Goal: Task Accomplishment & Management: Manage account settings

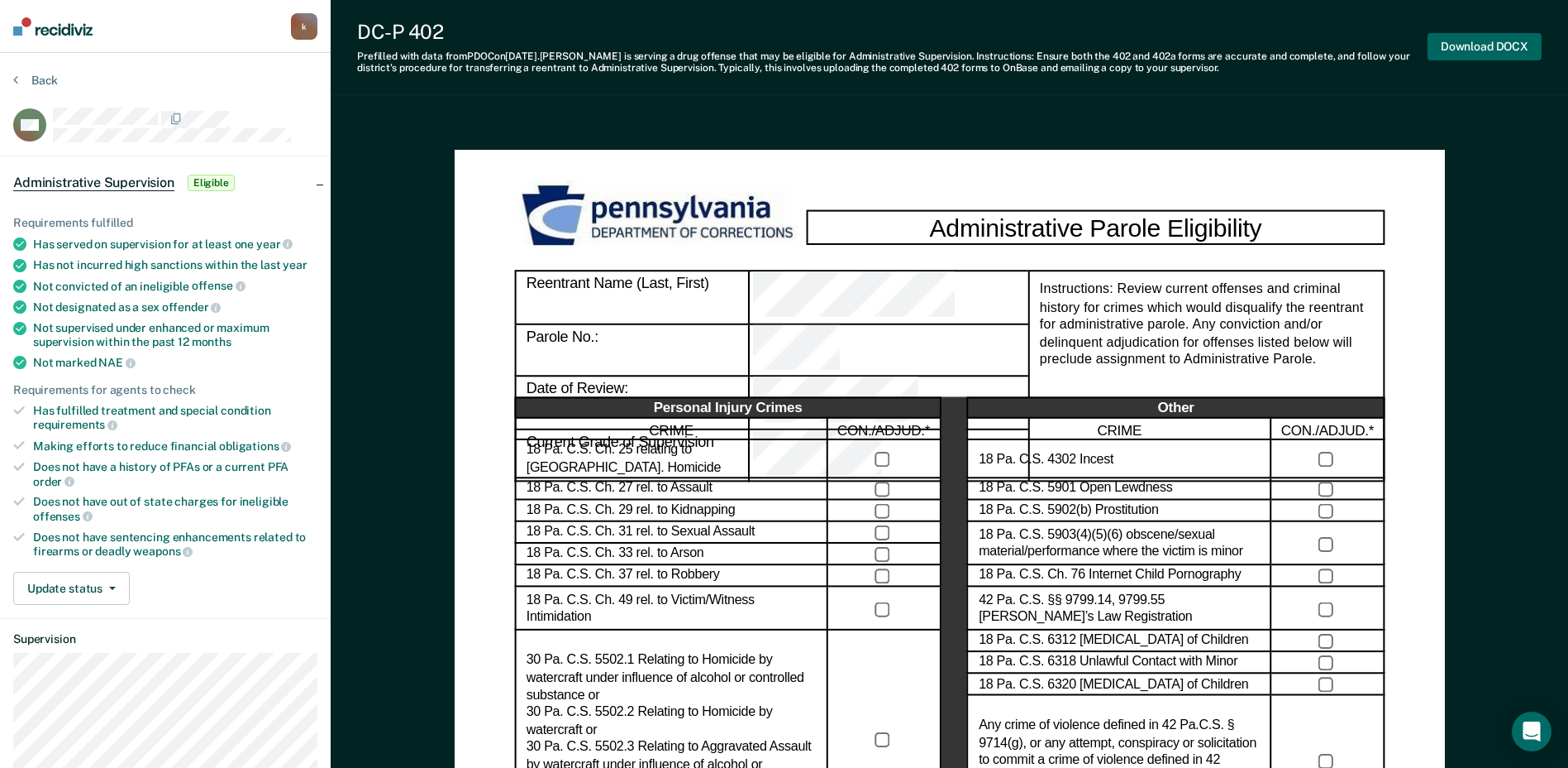
click at [1461, 43] on button "Download DOCX" at bounding box center [1484, 46] width 114 height 28
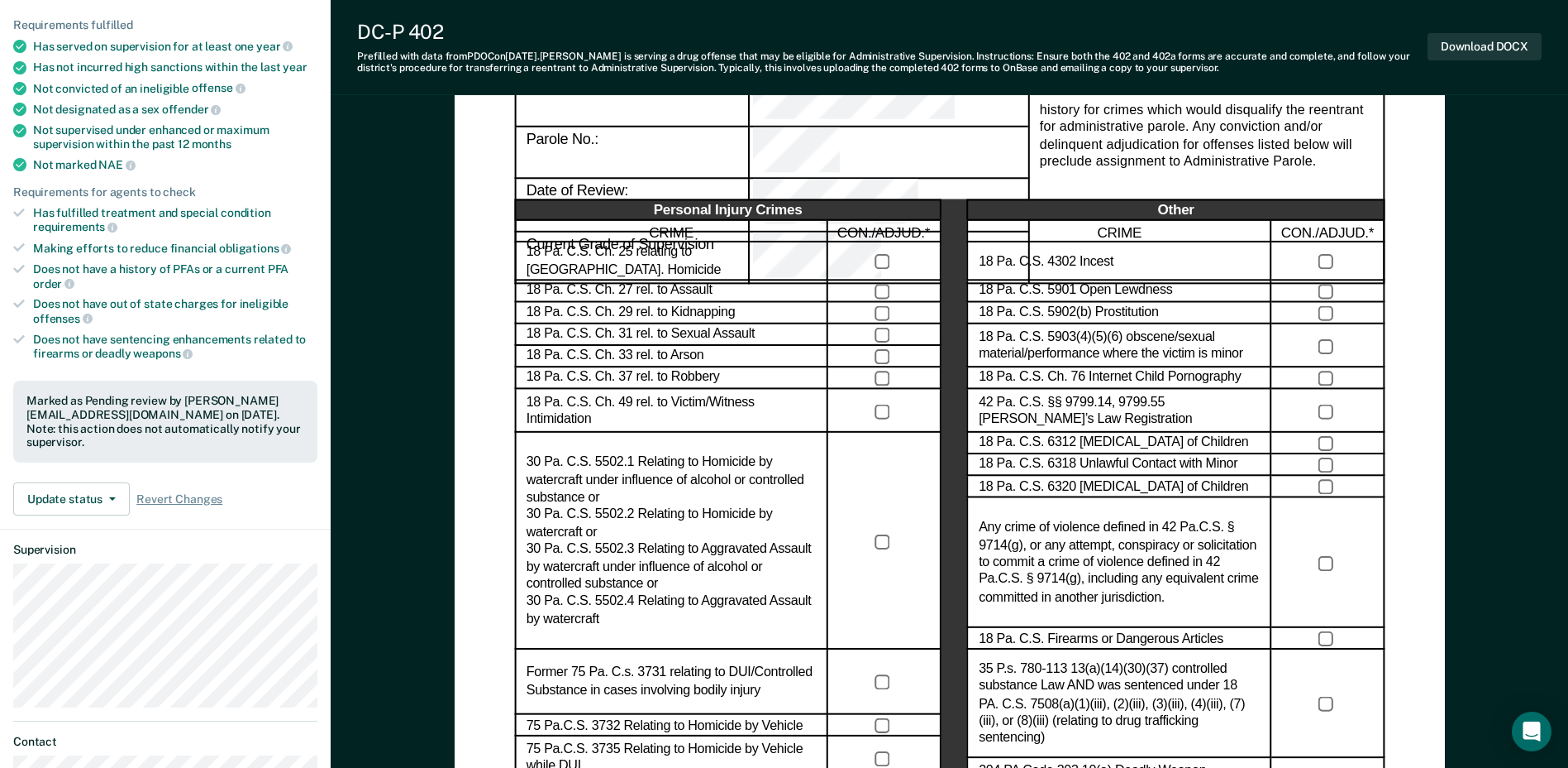
scroll to position [331, 0]
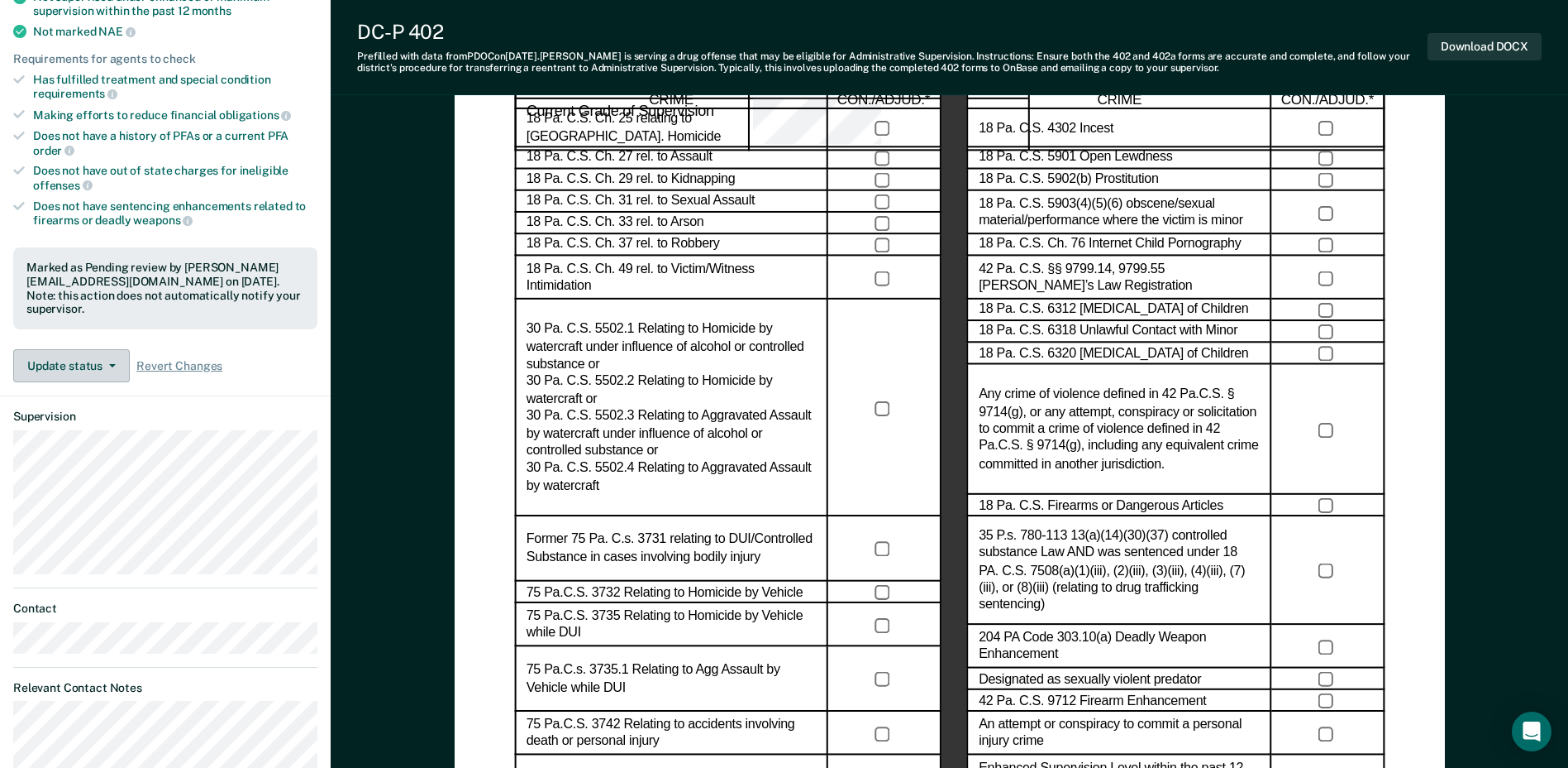
click at [92, 349] on button "Update status" at bounding box center [71, 365] width 117 height 33
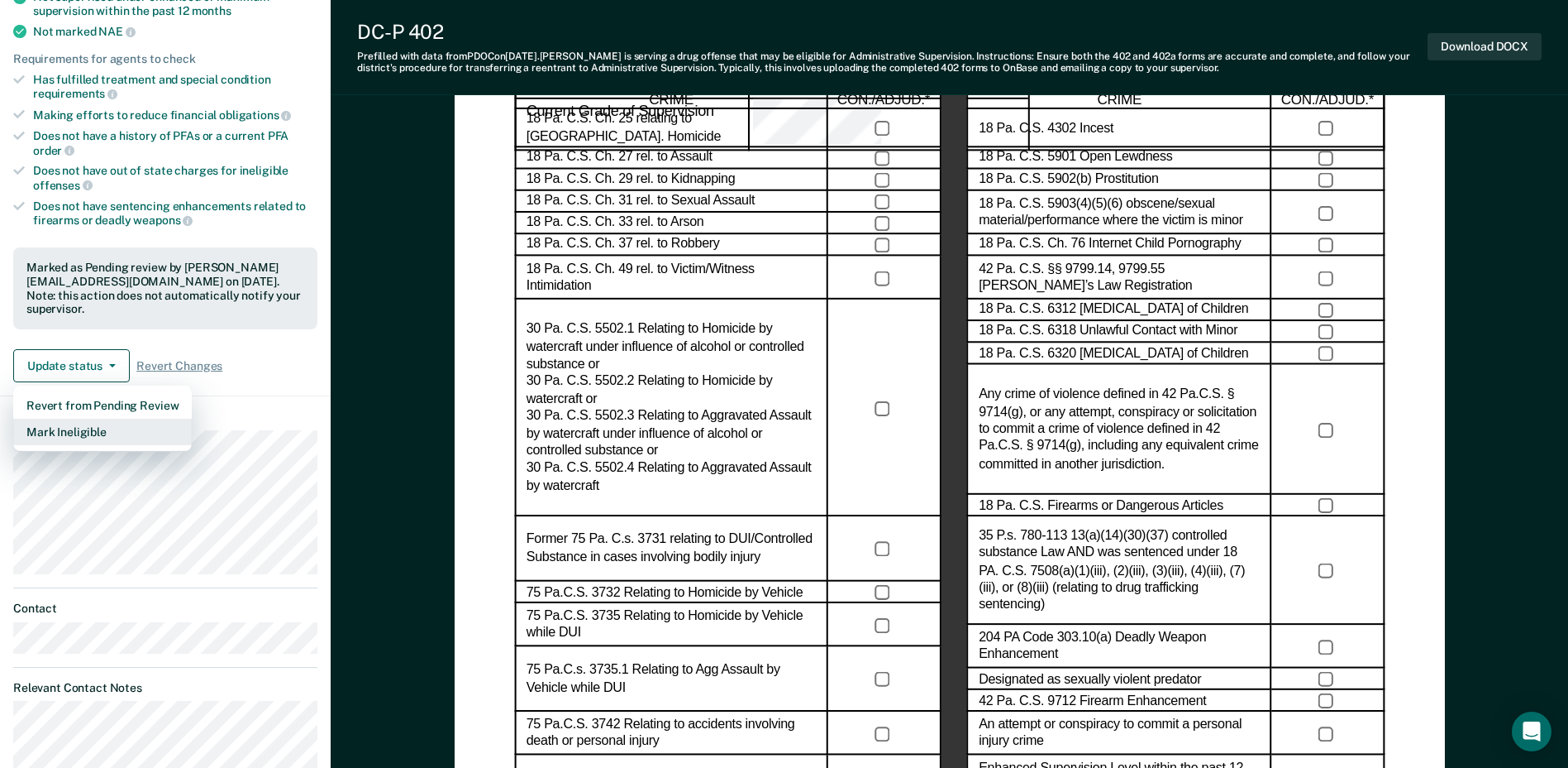
click at [79, 418] on button "Mark Ineligible" at bounding box center [102, 431] width 179 height 27
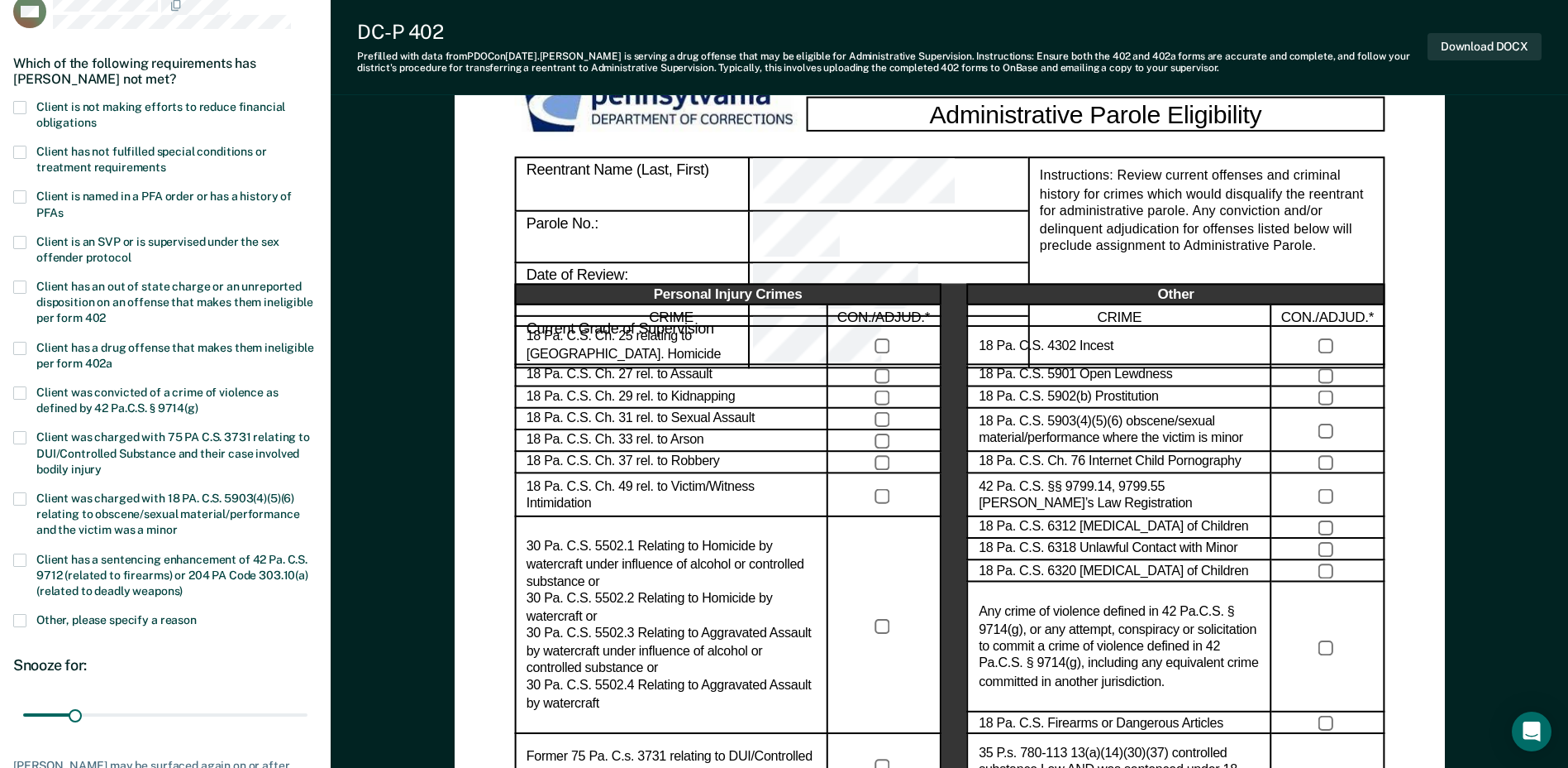
scroll to position [83, 0]
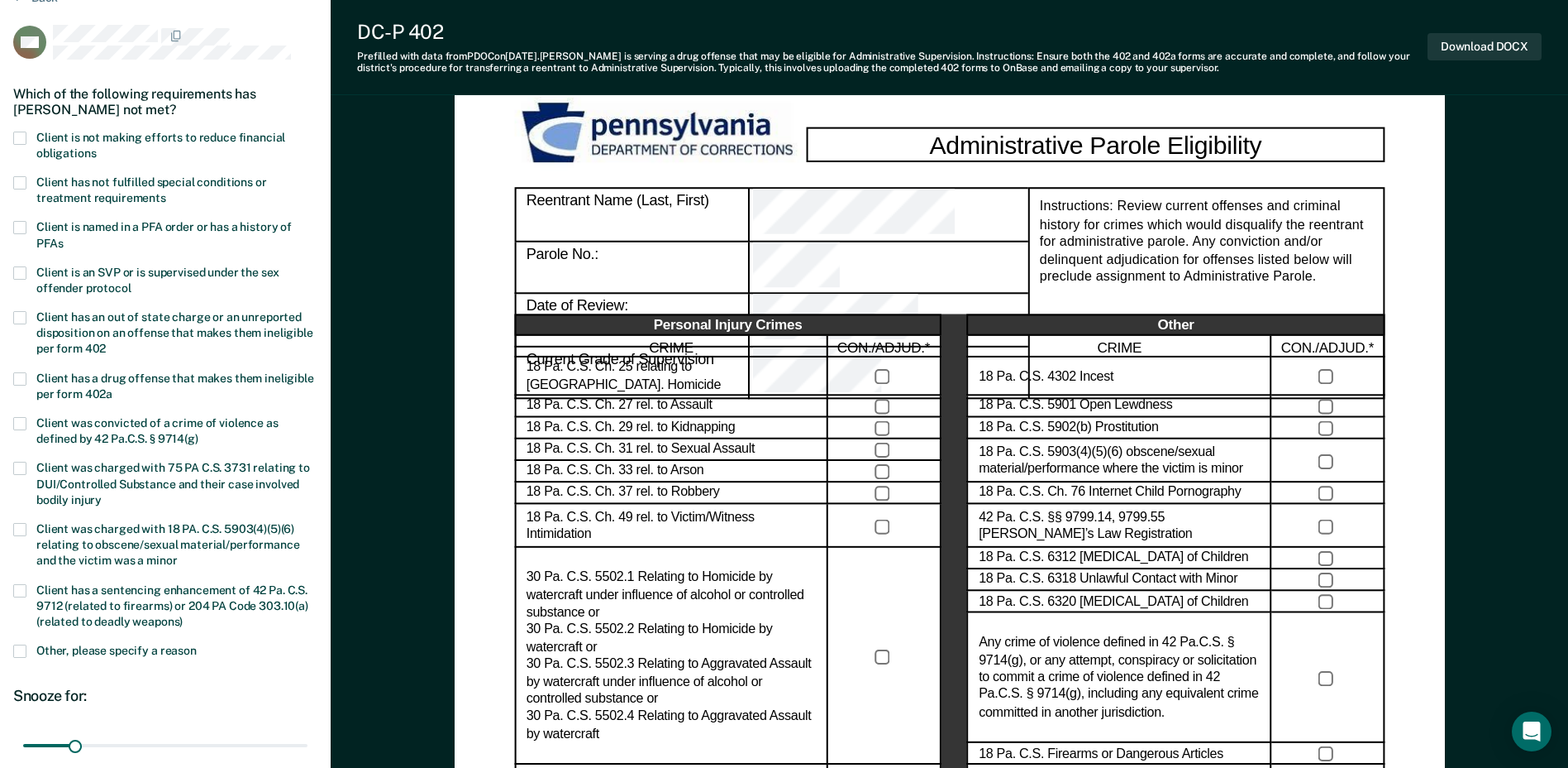
click at [27, 134] on label "Client is not making efforts to reduce financial obligations" at bounding box center [165, 147] width 304 height 32
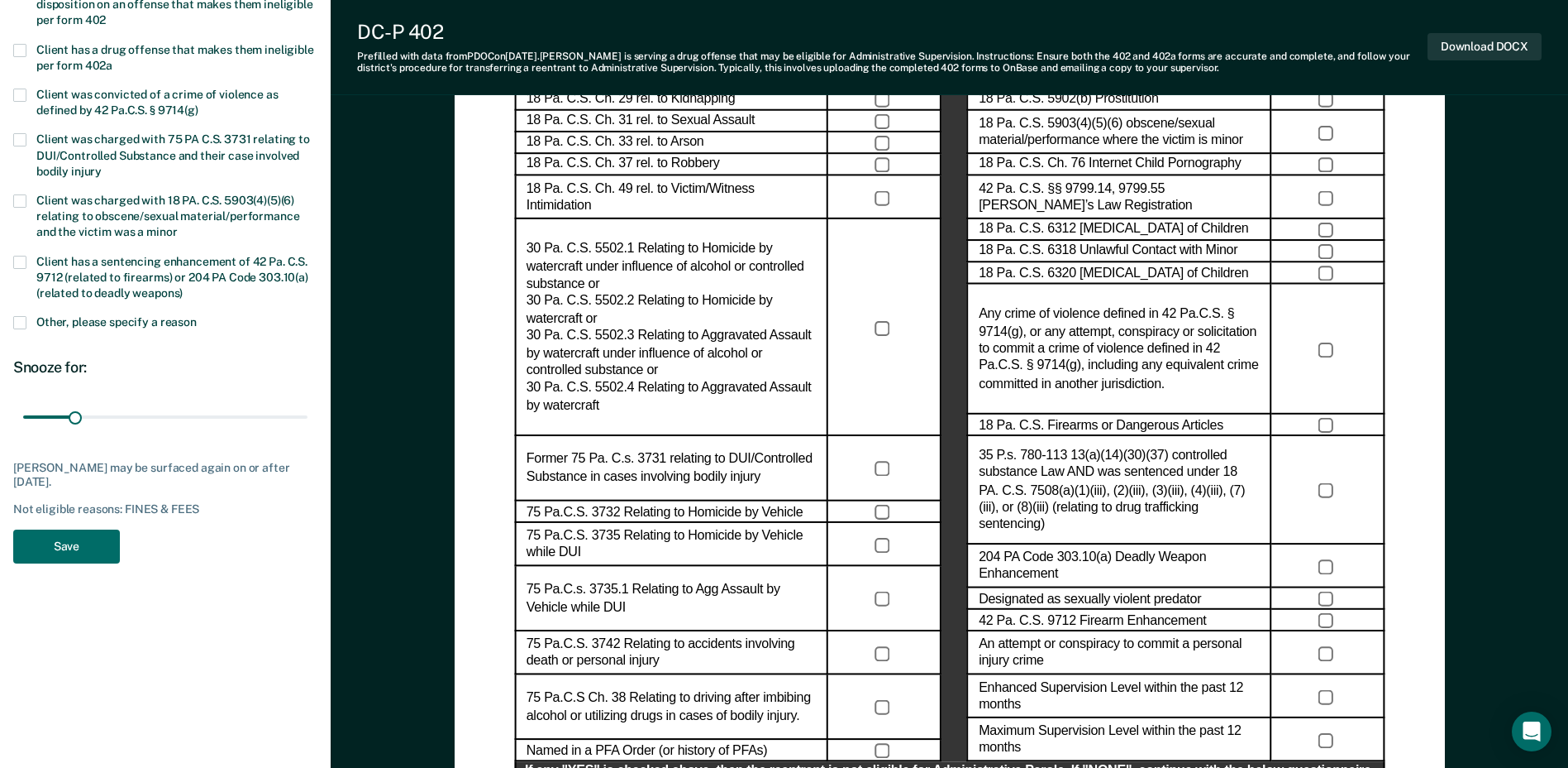
scroll to position [413, 0]
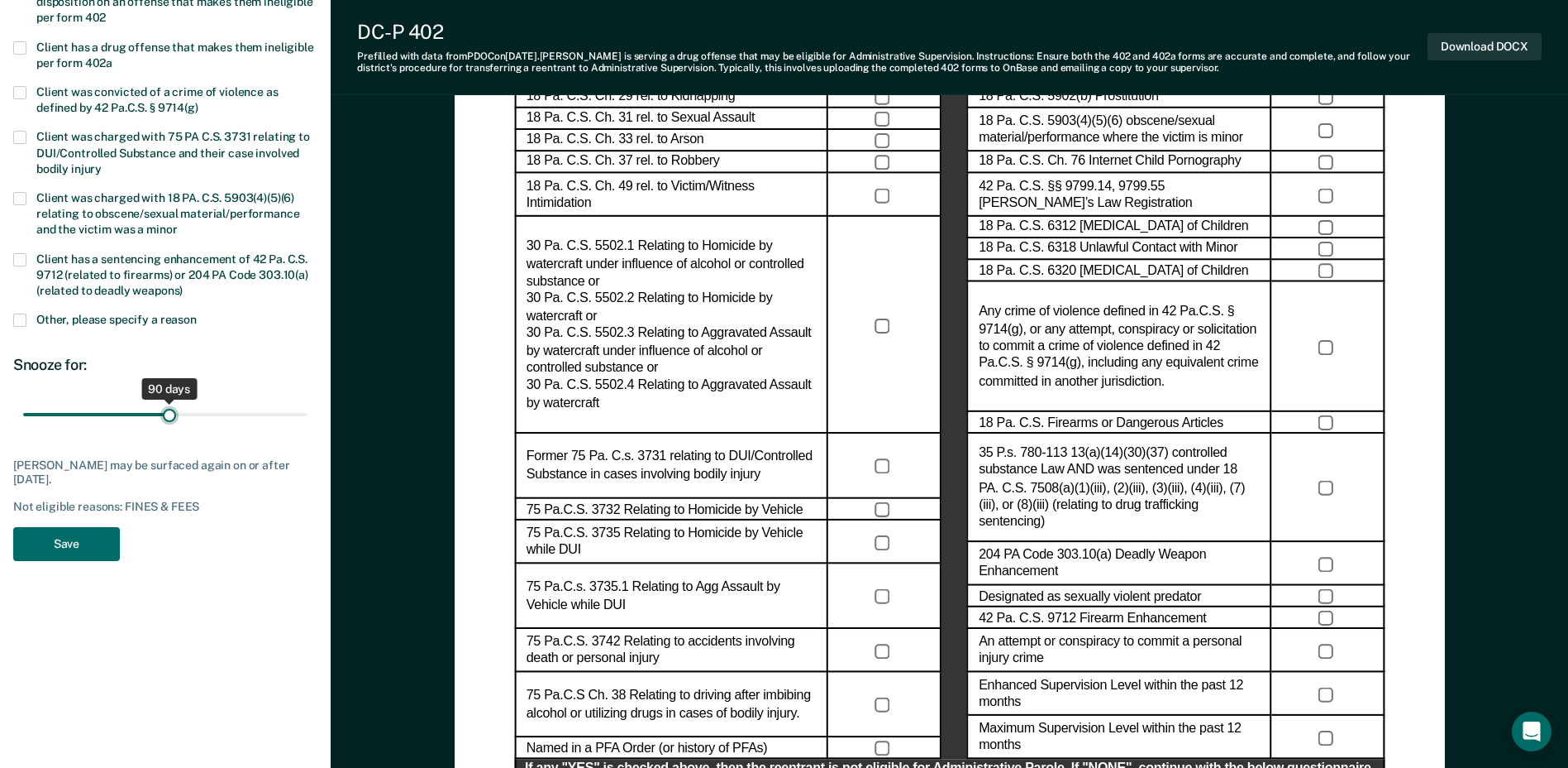
drag, startPoint x: 74, startPoint y: 411, endPoint x: 170, endPoint y: 407, distance: 96.1
type input "90"
click at [170, 407] on input "range" at bounding box center [165, 414] width 285 height 29
click at [77, 547] on button "Save" at bounding box center [66, 544] width 107 height 34
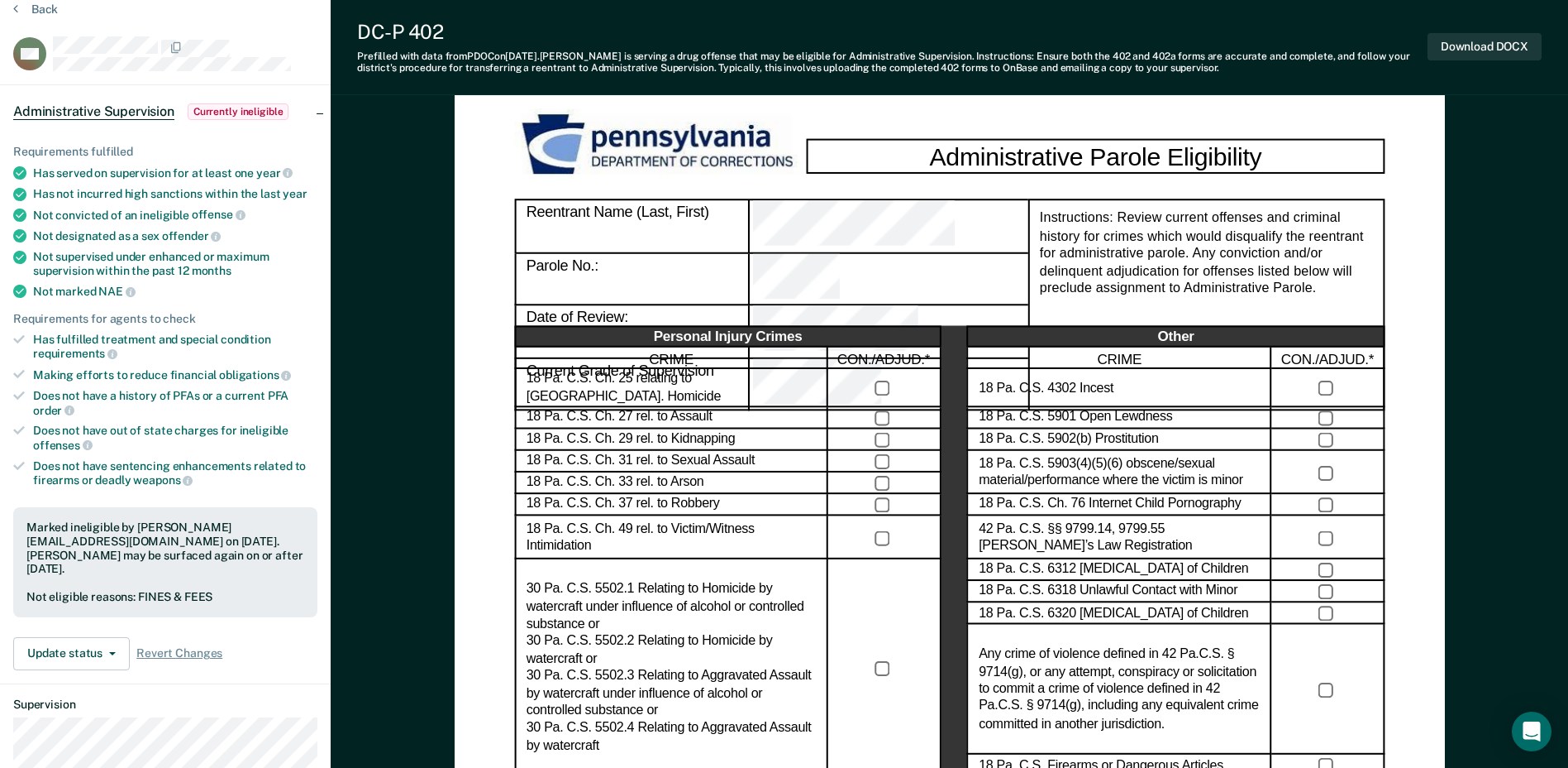
scroll to position [0, 0]
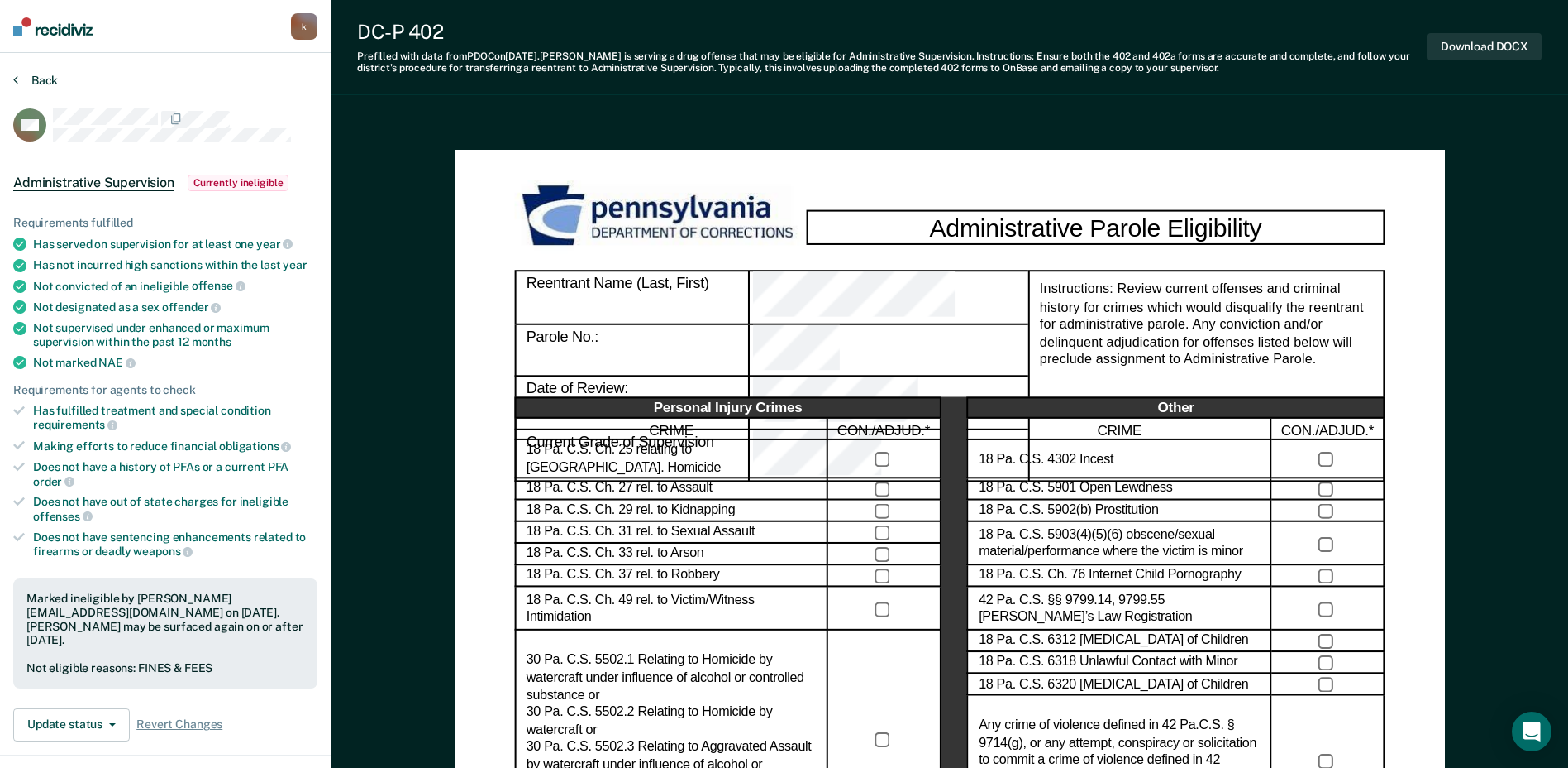
click at [37, 83] on button "Back" at bounding box center [35, 80] width 44 height 15
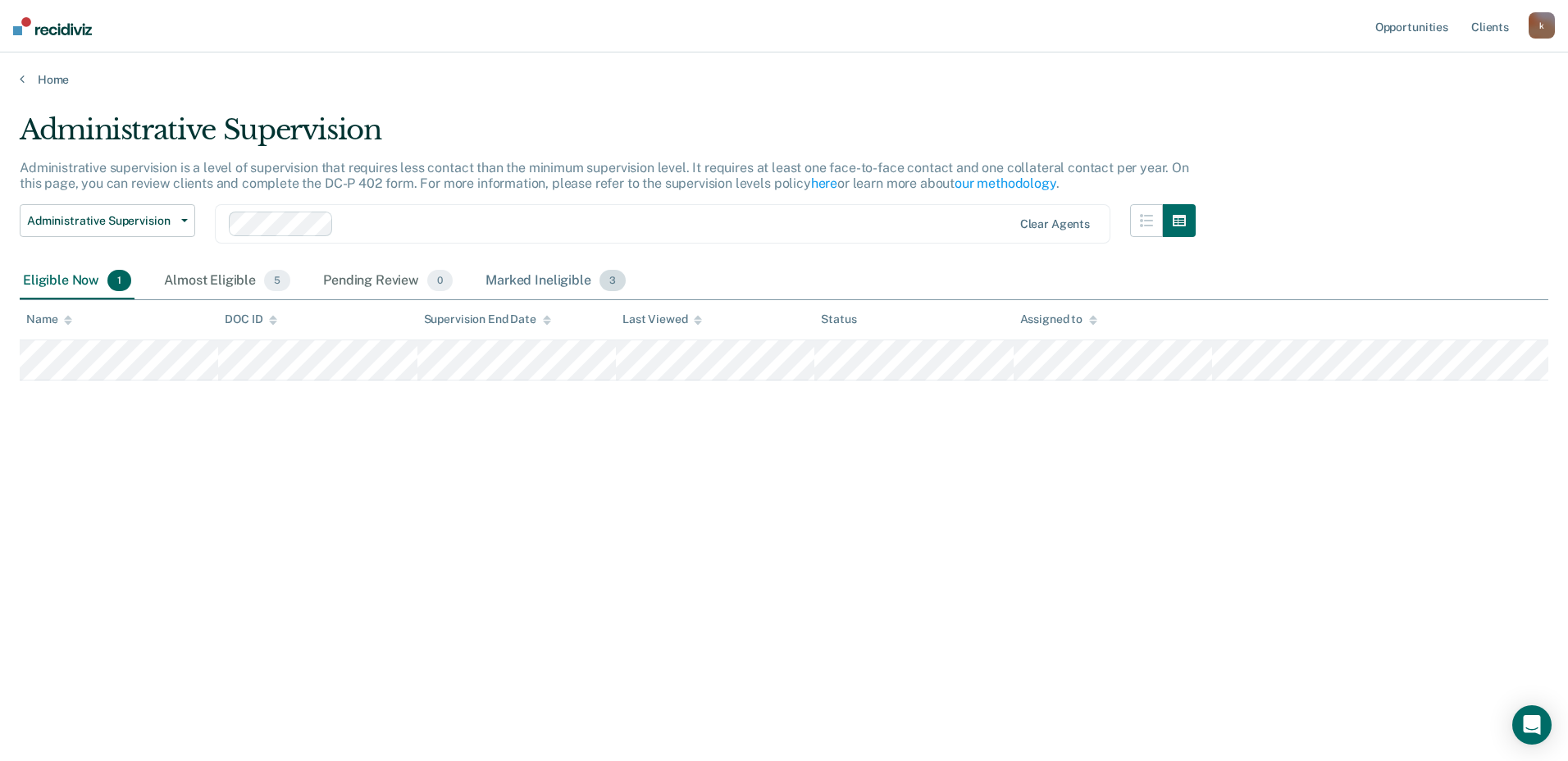
click at [576, 270] on div "Marked Ineligible 3" at bounding box center [556, 281] width 147 height 36
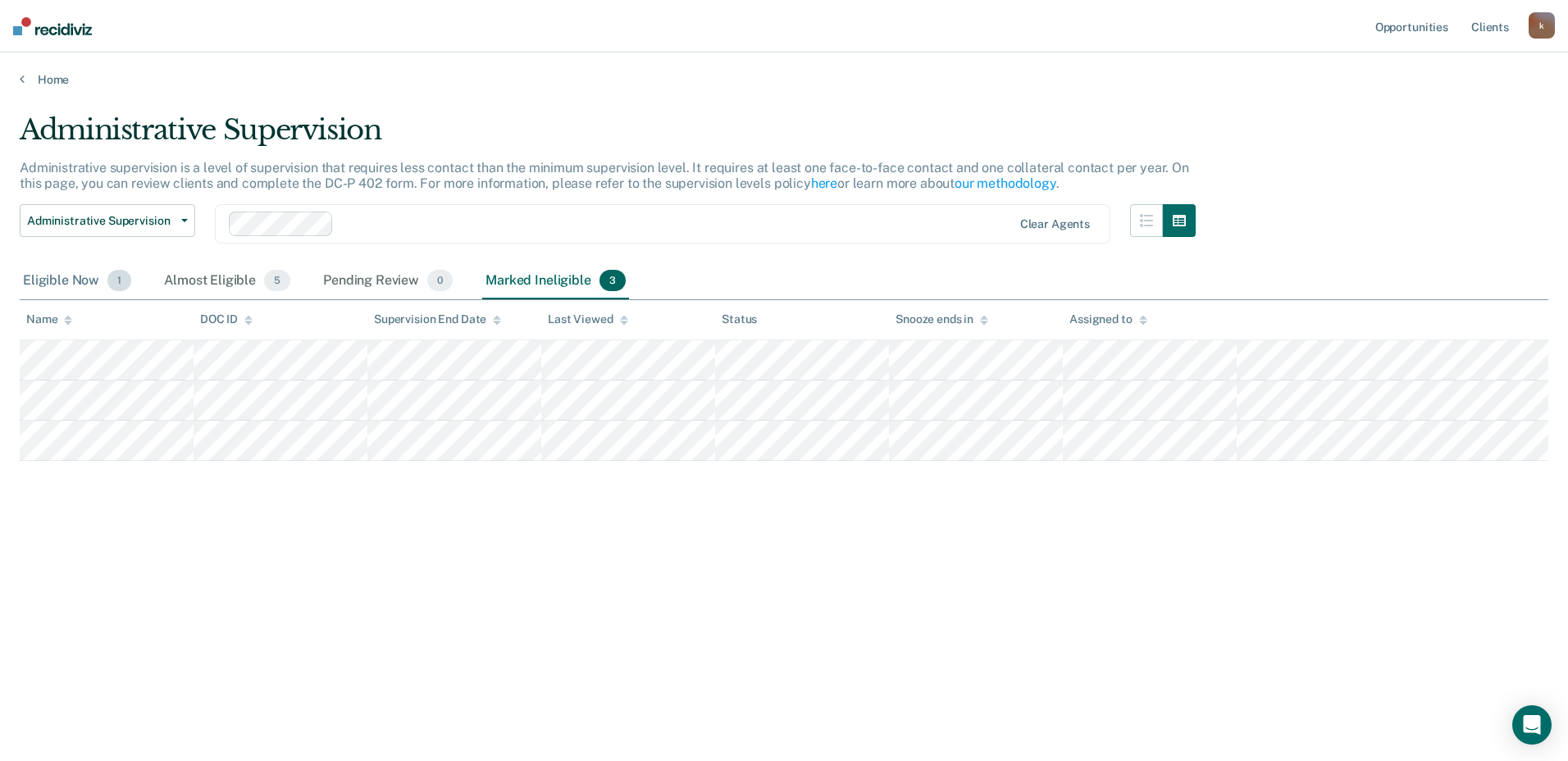
click at [66, 276] on div "Eligible Now 1" at bounding box center [76, 281] width 115 height 36
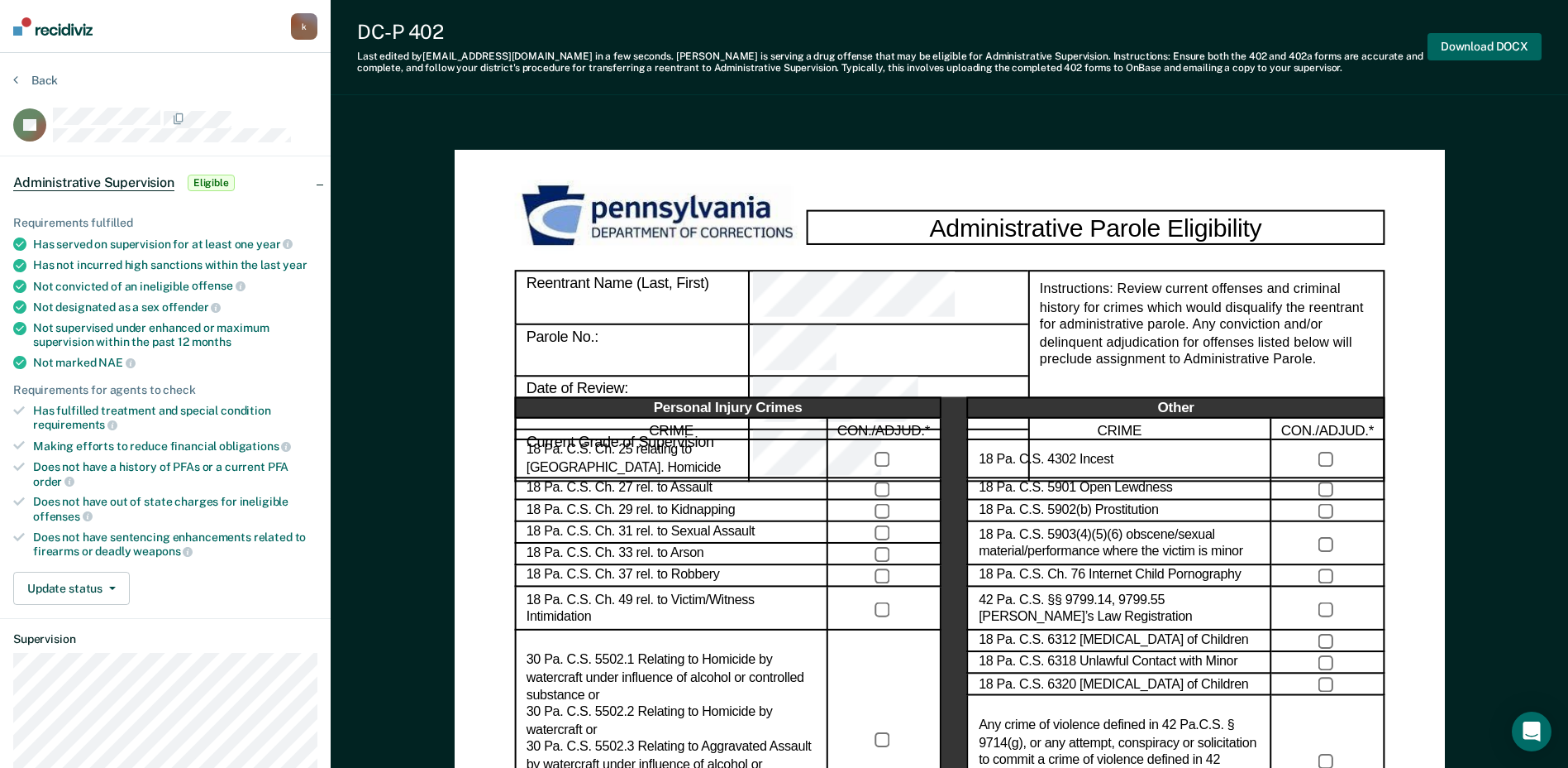
click at [1491, 47] on button "Download DOCX" at bounding box center [1484, 46] width 114 height 28
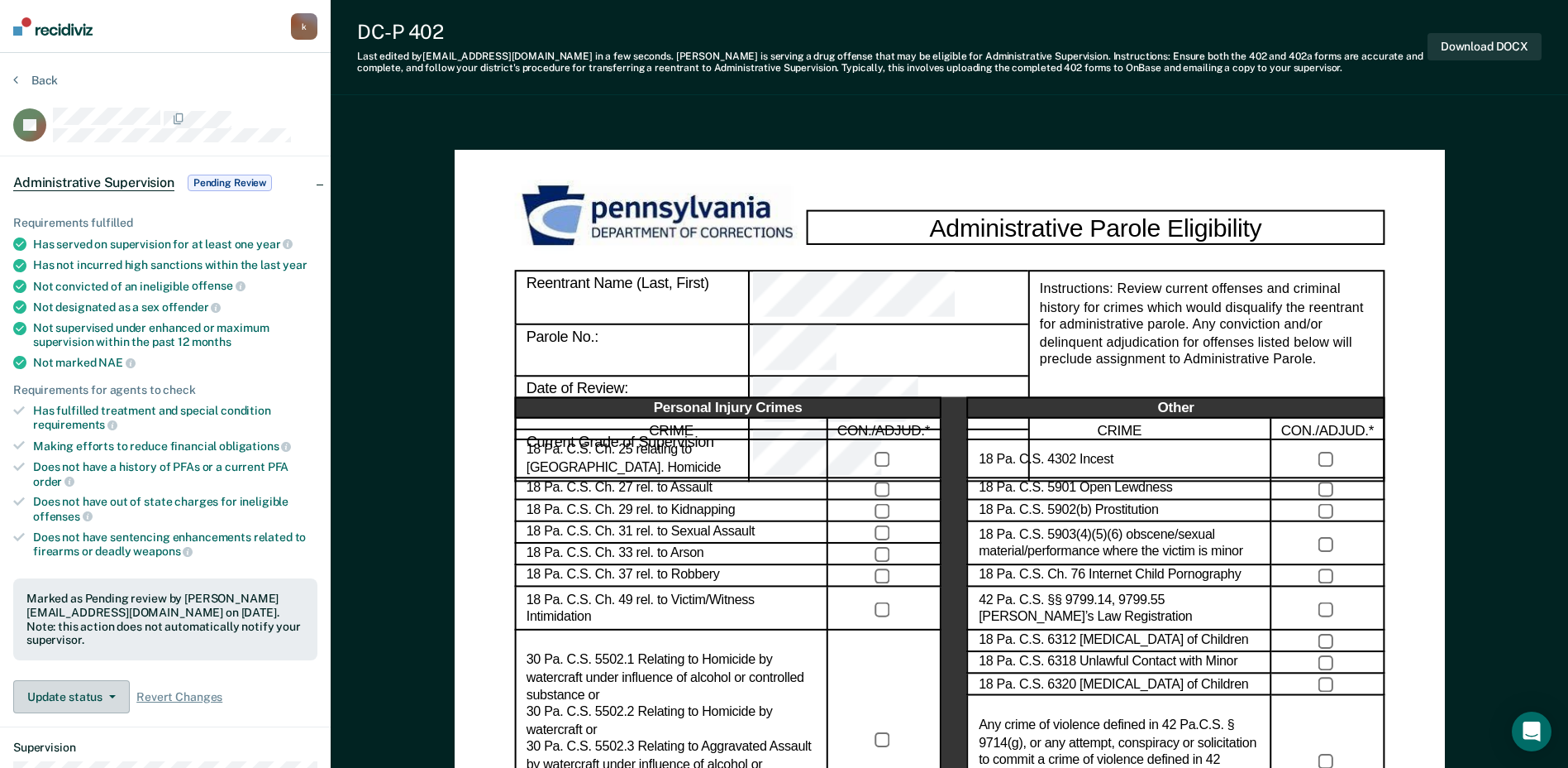
click at [65, 680] on button "Update status" at bounding box center [71, 696] width 117 height 33
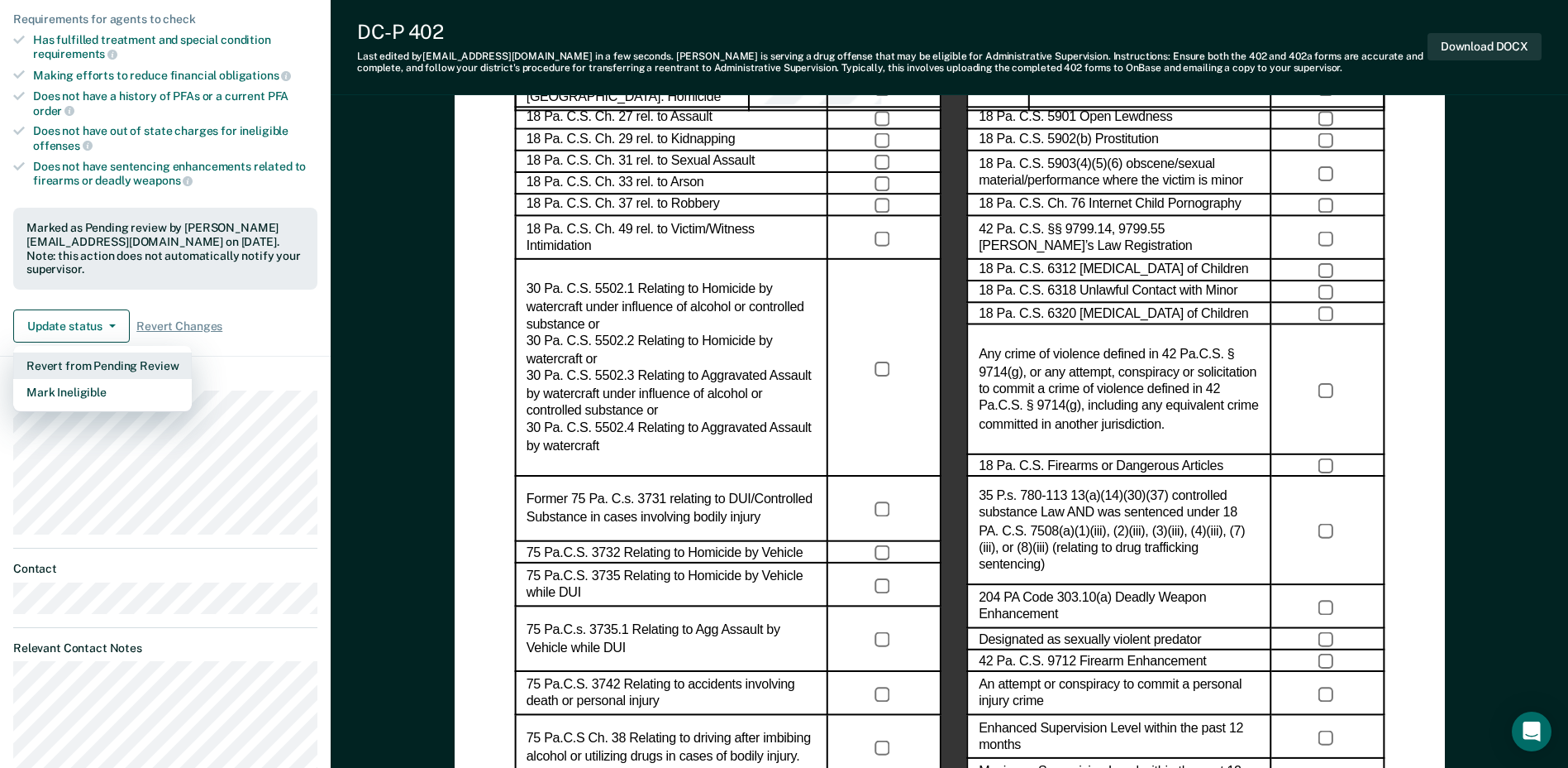
scroll to position [413, 0]
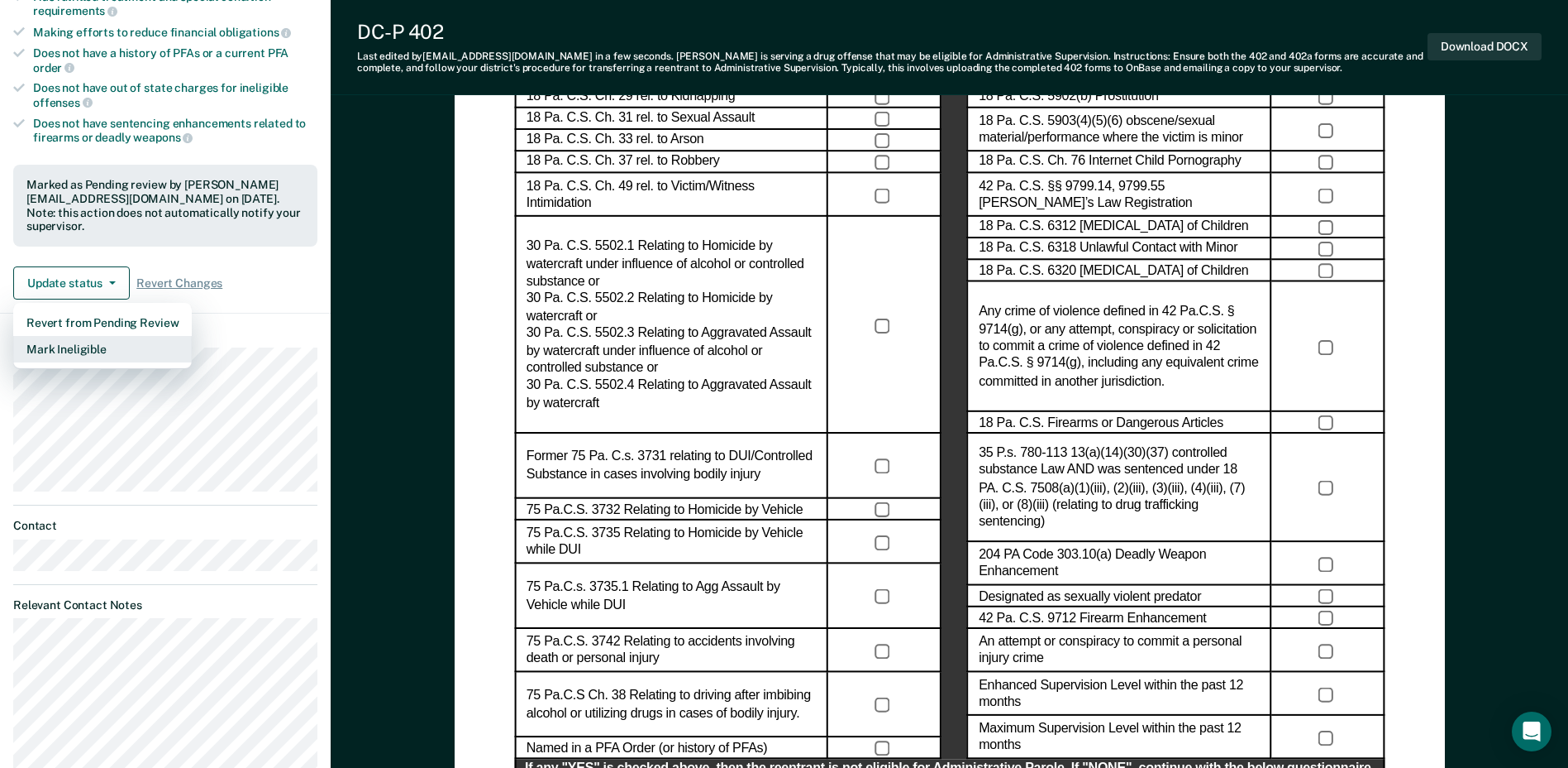
click at [79, 336] on button "Mark Ineligible" at bounding box center [102, 349] width 179 height 27
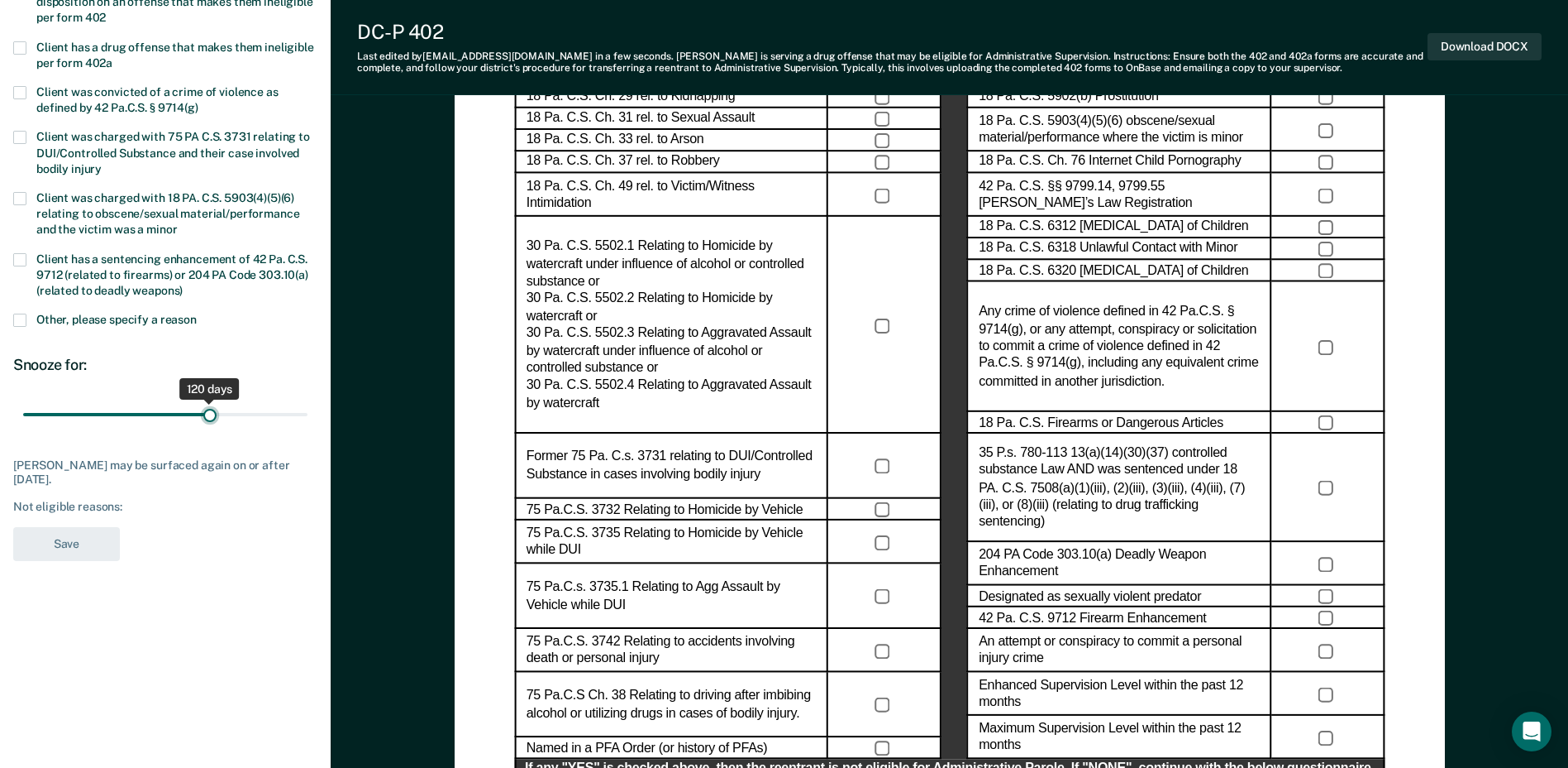
drag, startPoint x: 77, startPoint y: 408, endPoint x: 210, endPoint y: 407, distance: 133.0
click at [210, 407] on input "range" at bounding box center [165, 414] width 285 height 29
drag, startPoint x: 207, startPoint y: 411, endPoint x: 322, endPoint y: 433, distance: 117.1
type input "180"
click at [307, 425] on input "range" at bounding box center [165, 414] width 285 height 29
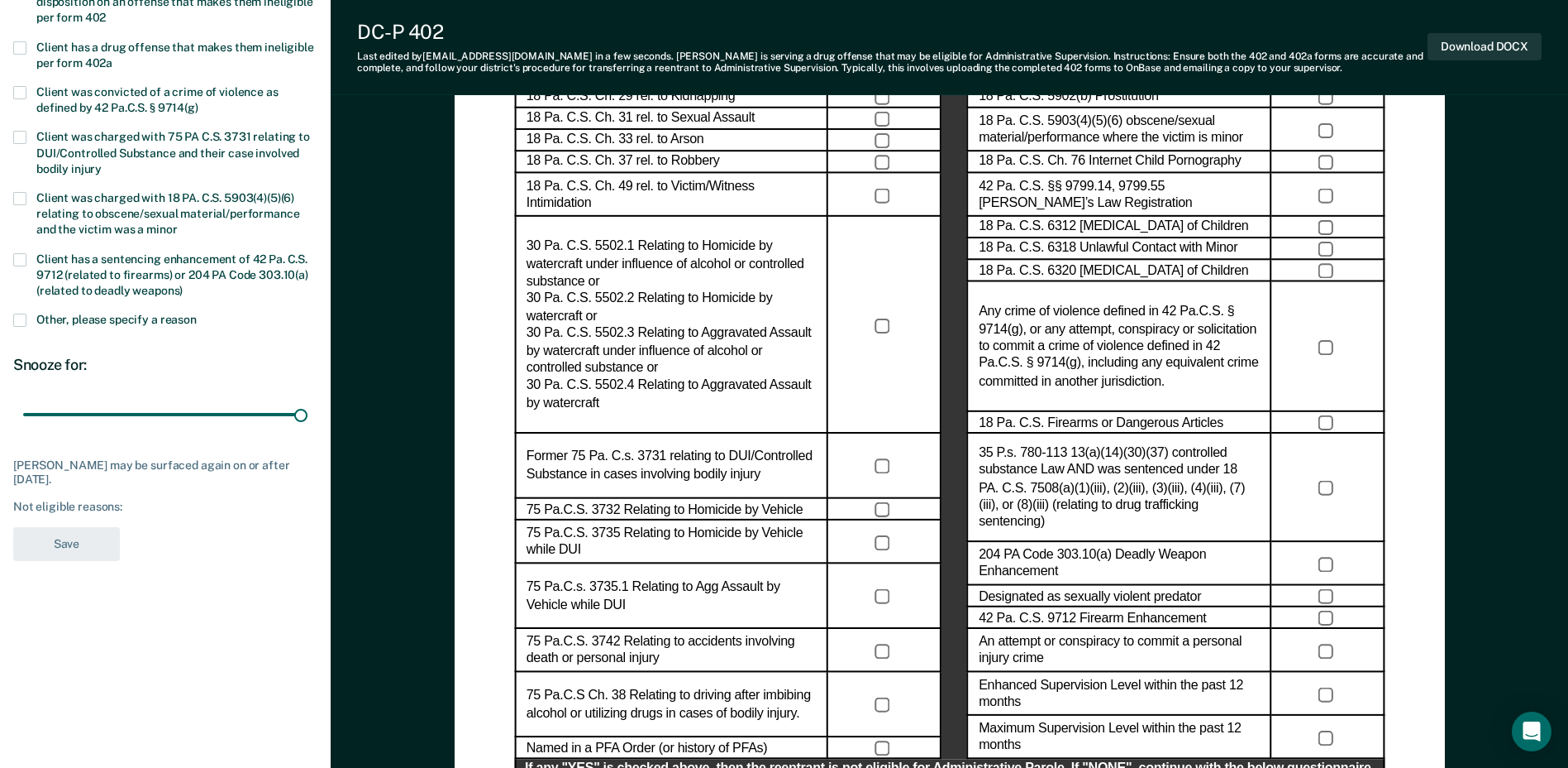
click at [121, 487] on div "[PERSON_NAME] may be surfaced again on or after [DATE]. Not eligible reasons:" at bounding box center [165, 486] width 304 height 55
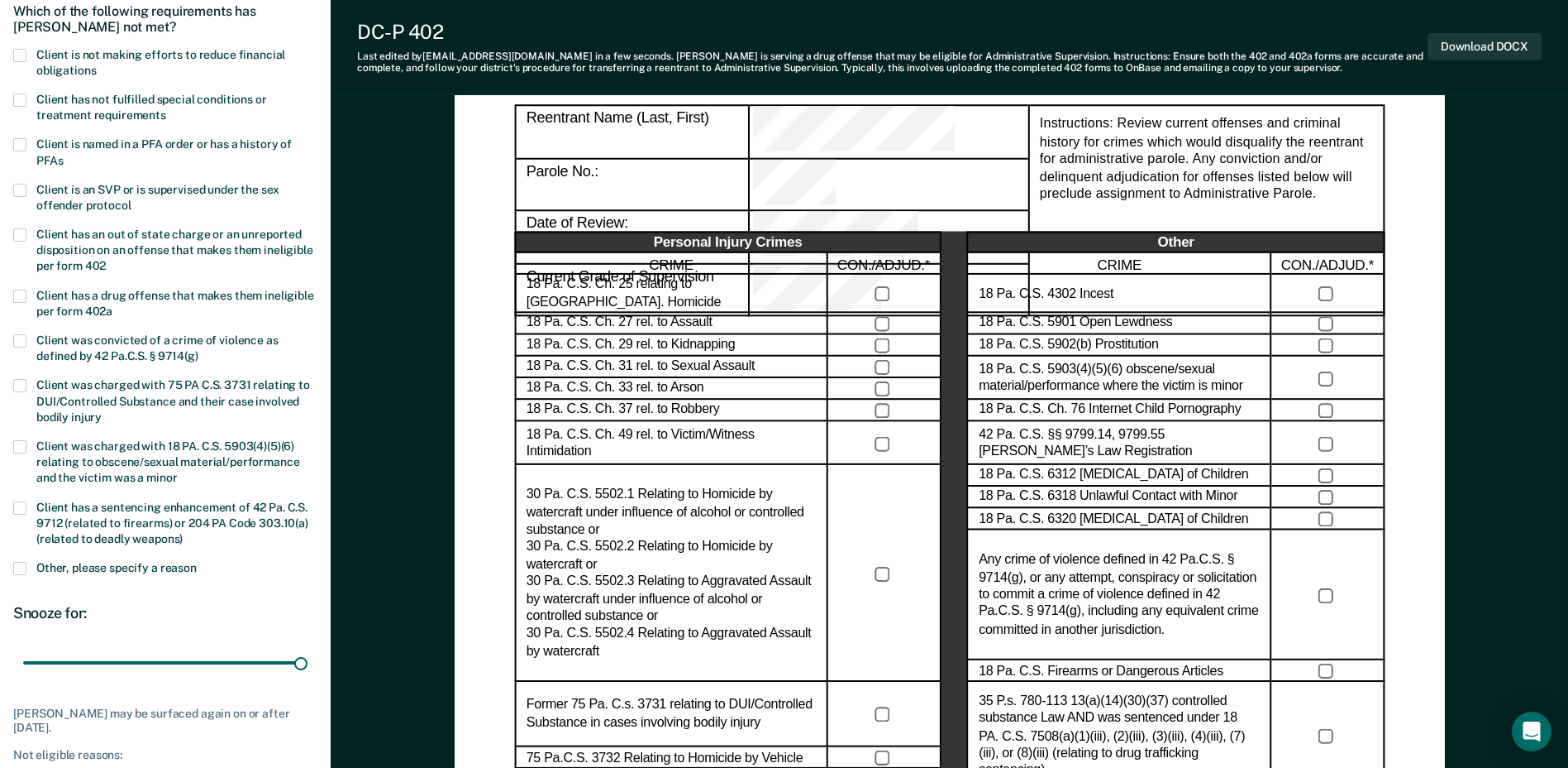
scroll to position [0, 0]
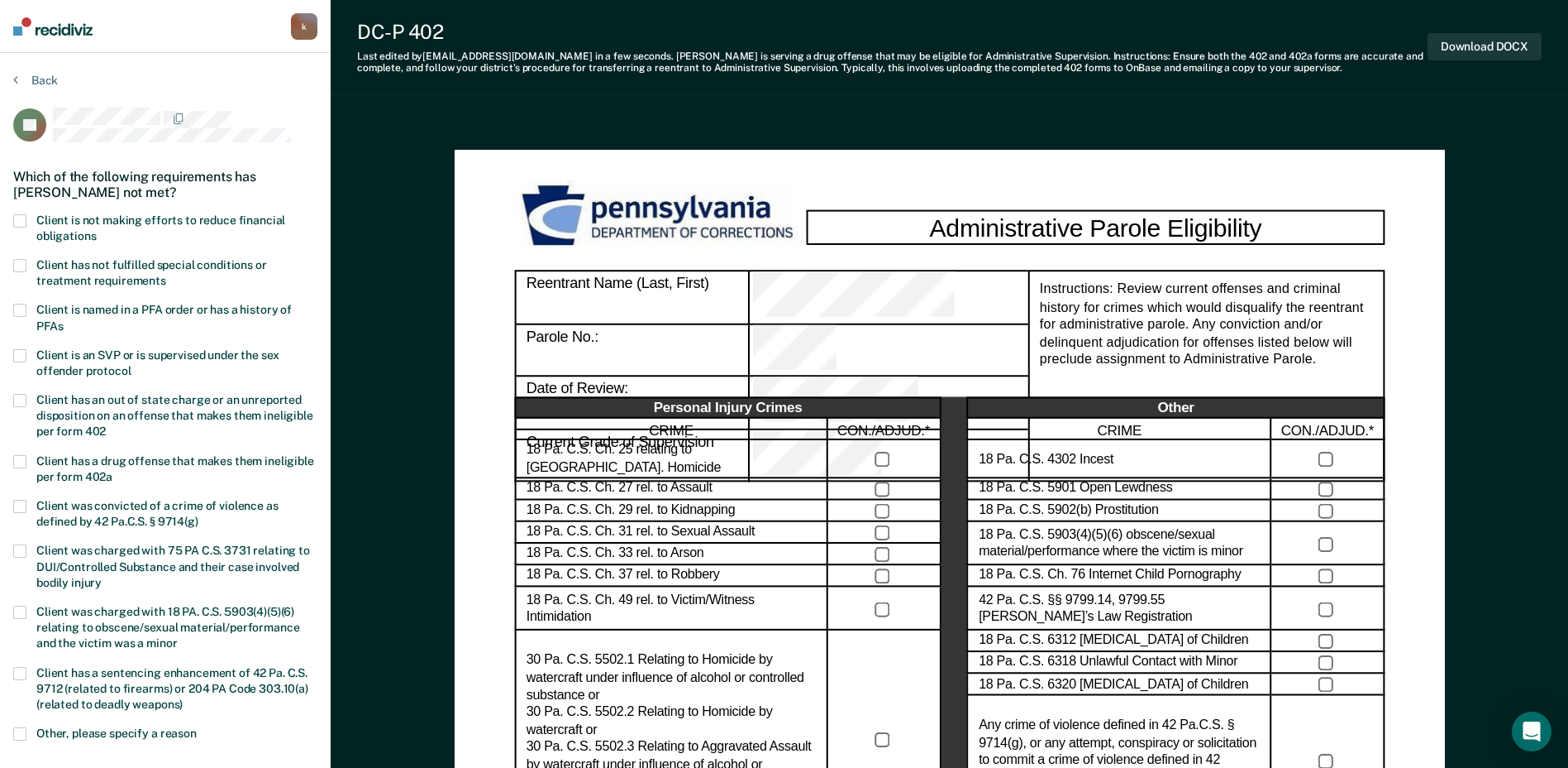
click at [29, 215] on label "Client is not making efforts to reduce financial obligations" at bounding box center [165, 230] width 304 height 32
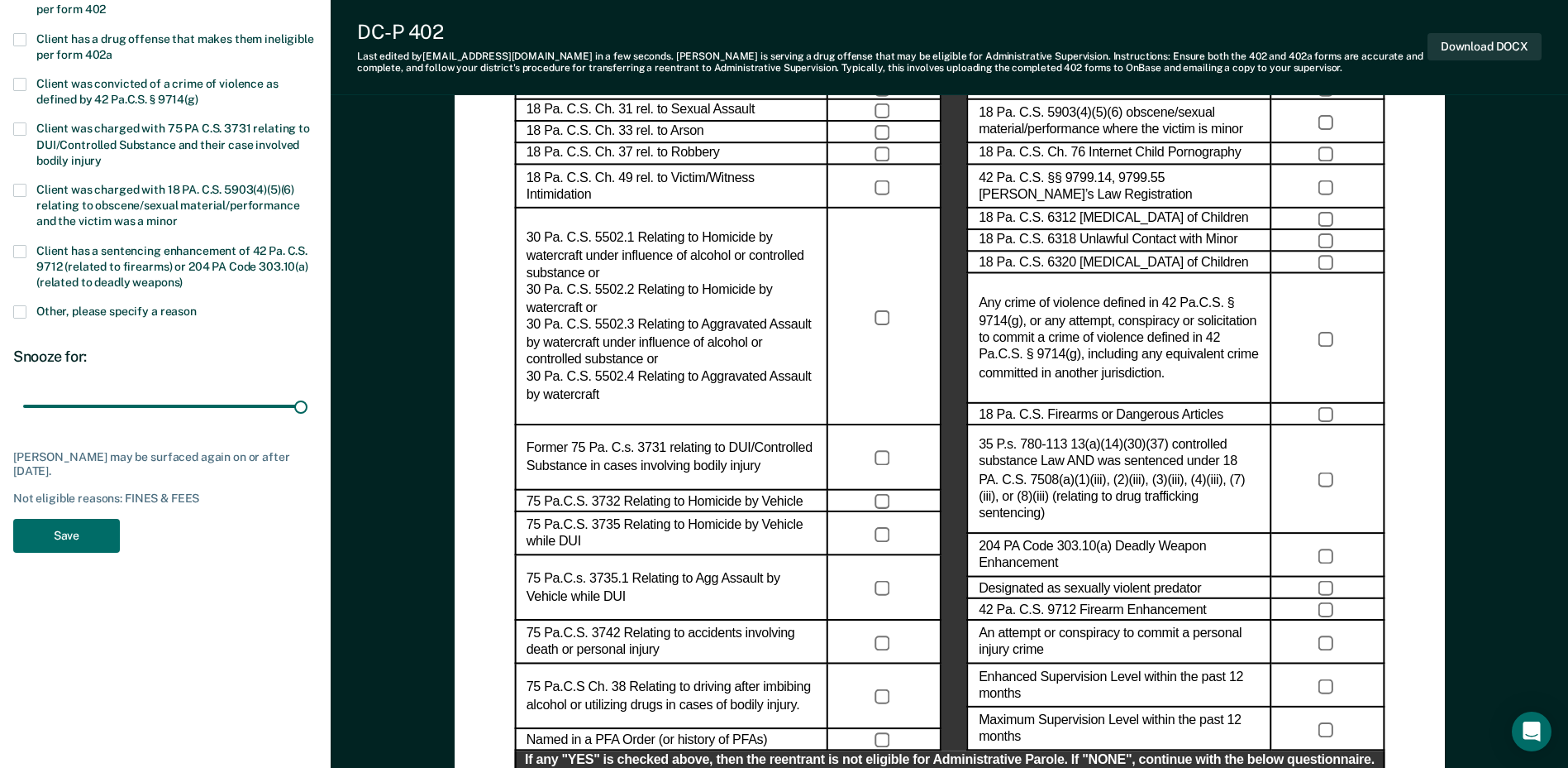
scroll to position [579, 0]
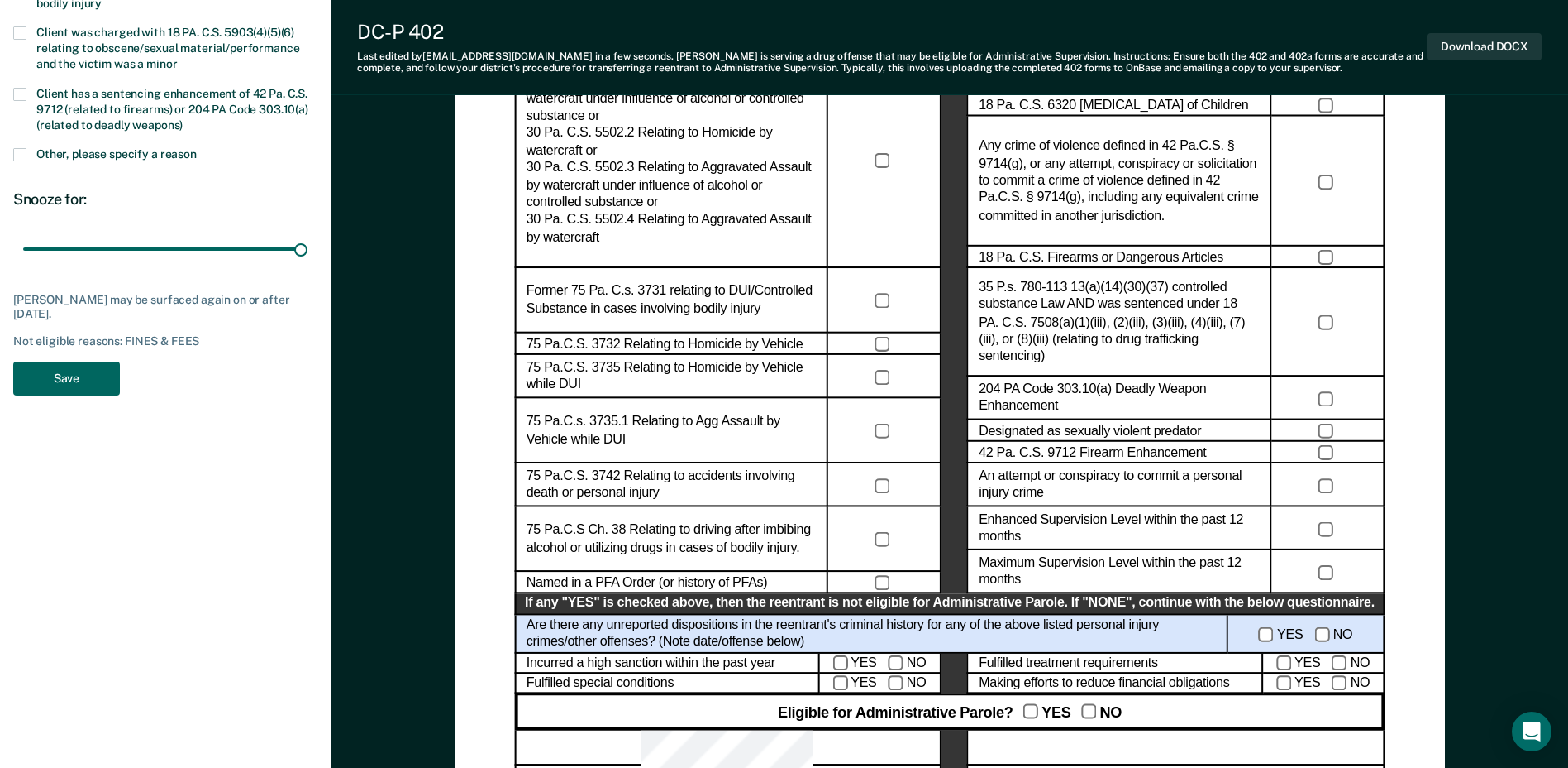
click at [67, 370] on button "Save" at bounding box center [66, 379] width 107 height 34
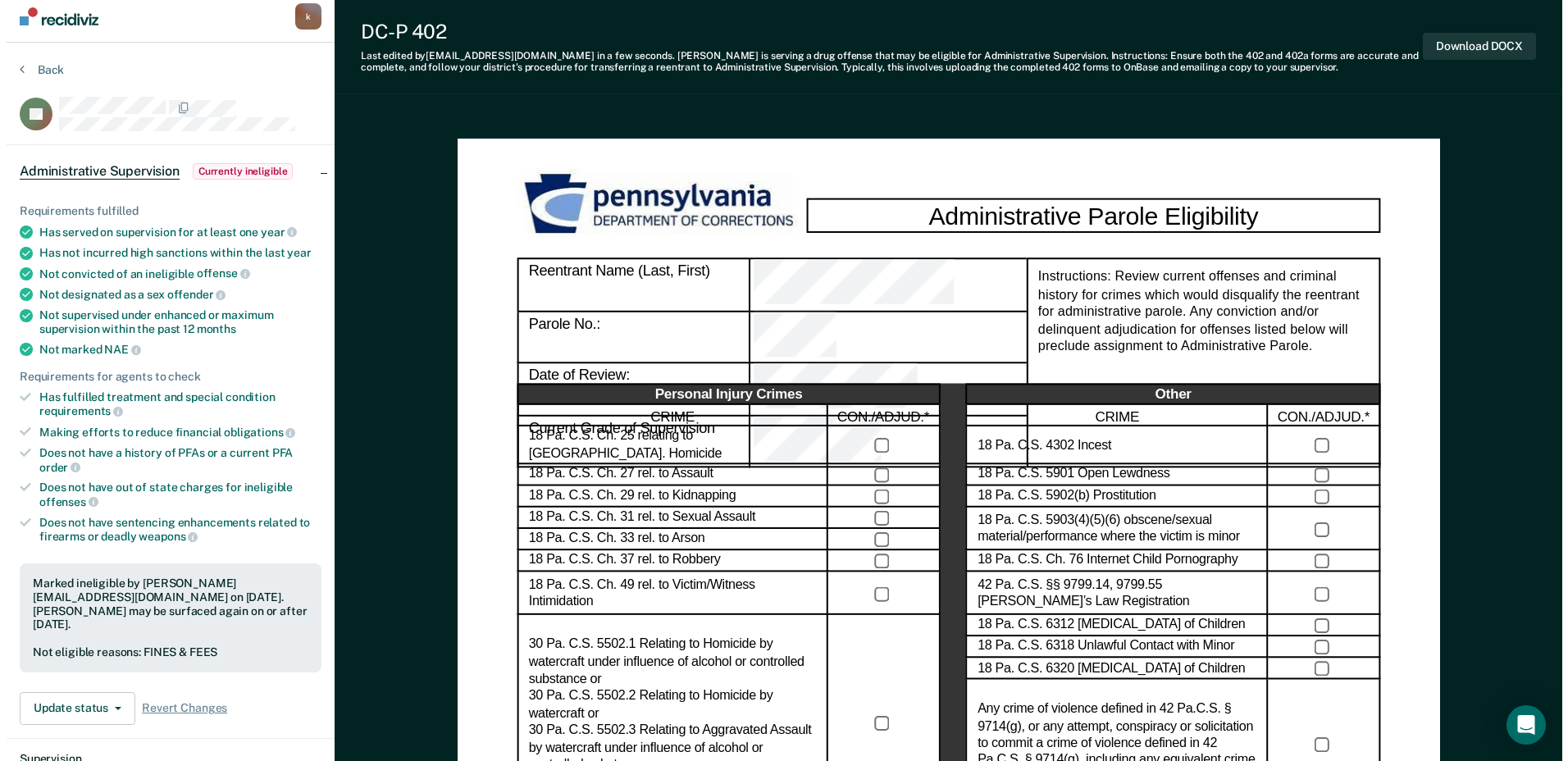
scroll to position [0, 0]
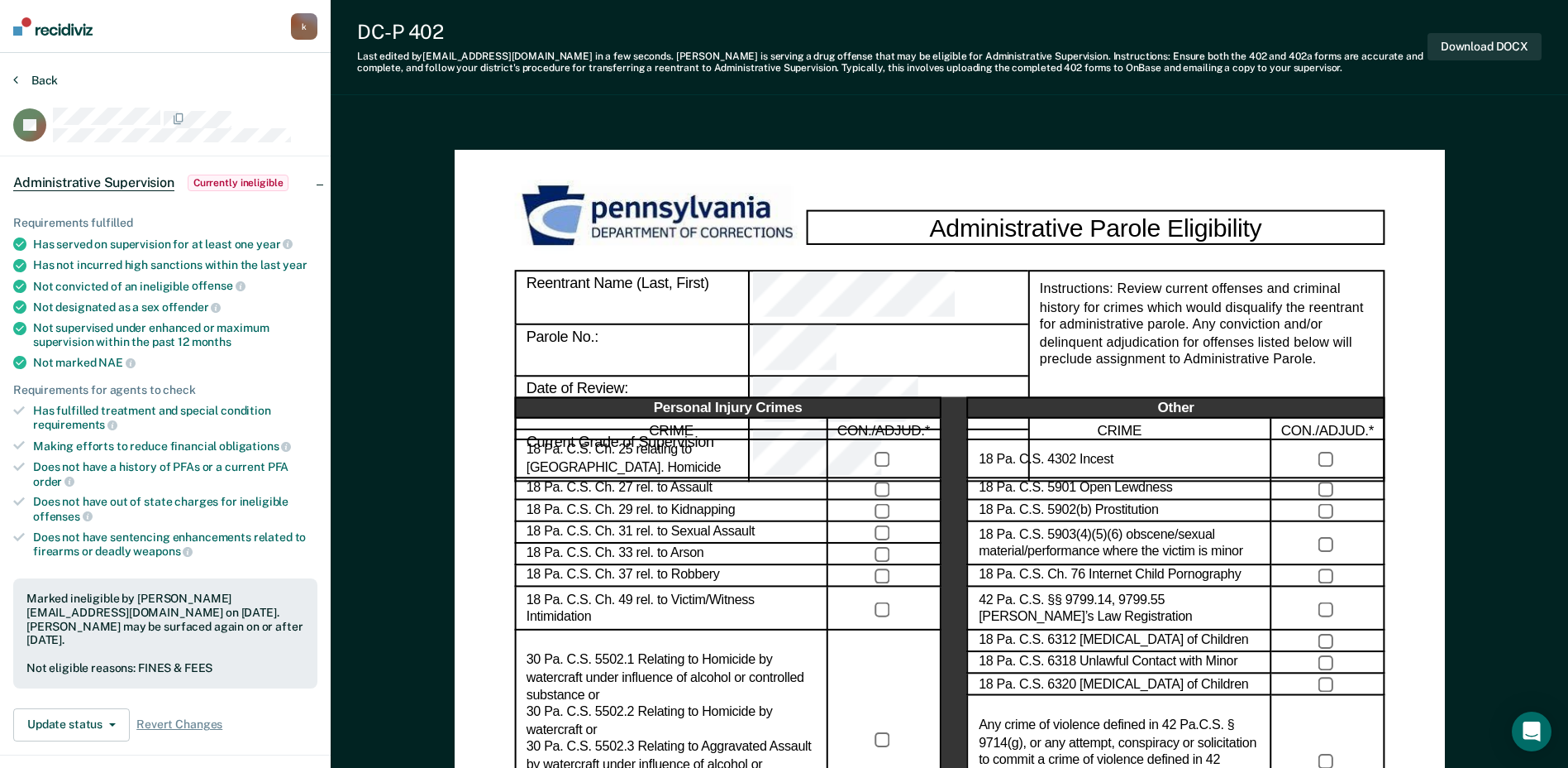
click at [27, 79] on button "Back" at bounding box center [35, 80] width 44 height 15
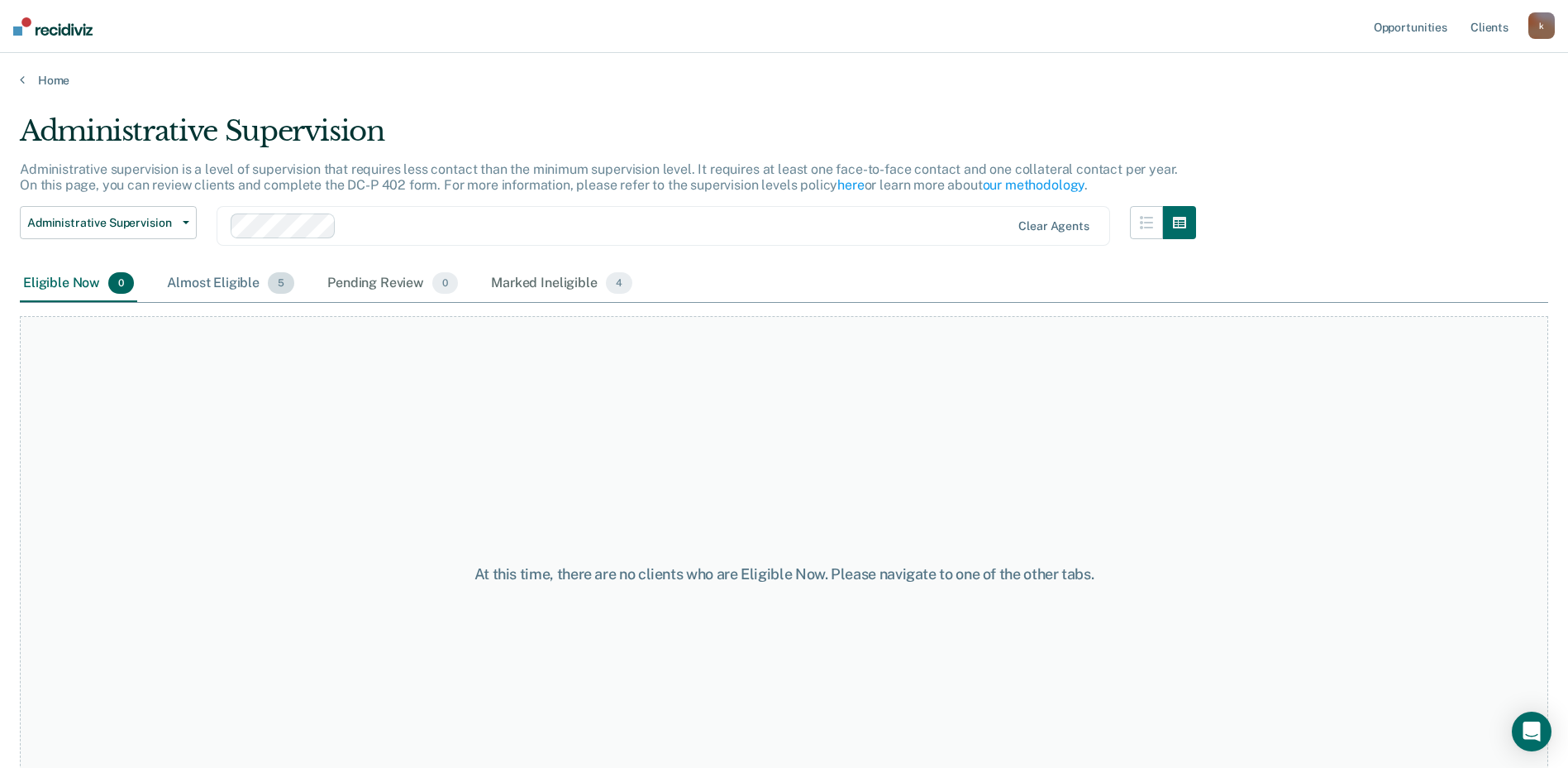
click at [247, 282] on div "Almost Eligible 5" at bounding box center [231, 284] width 134 height 37
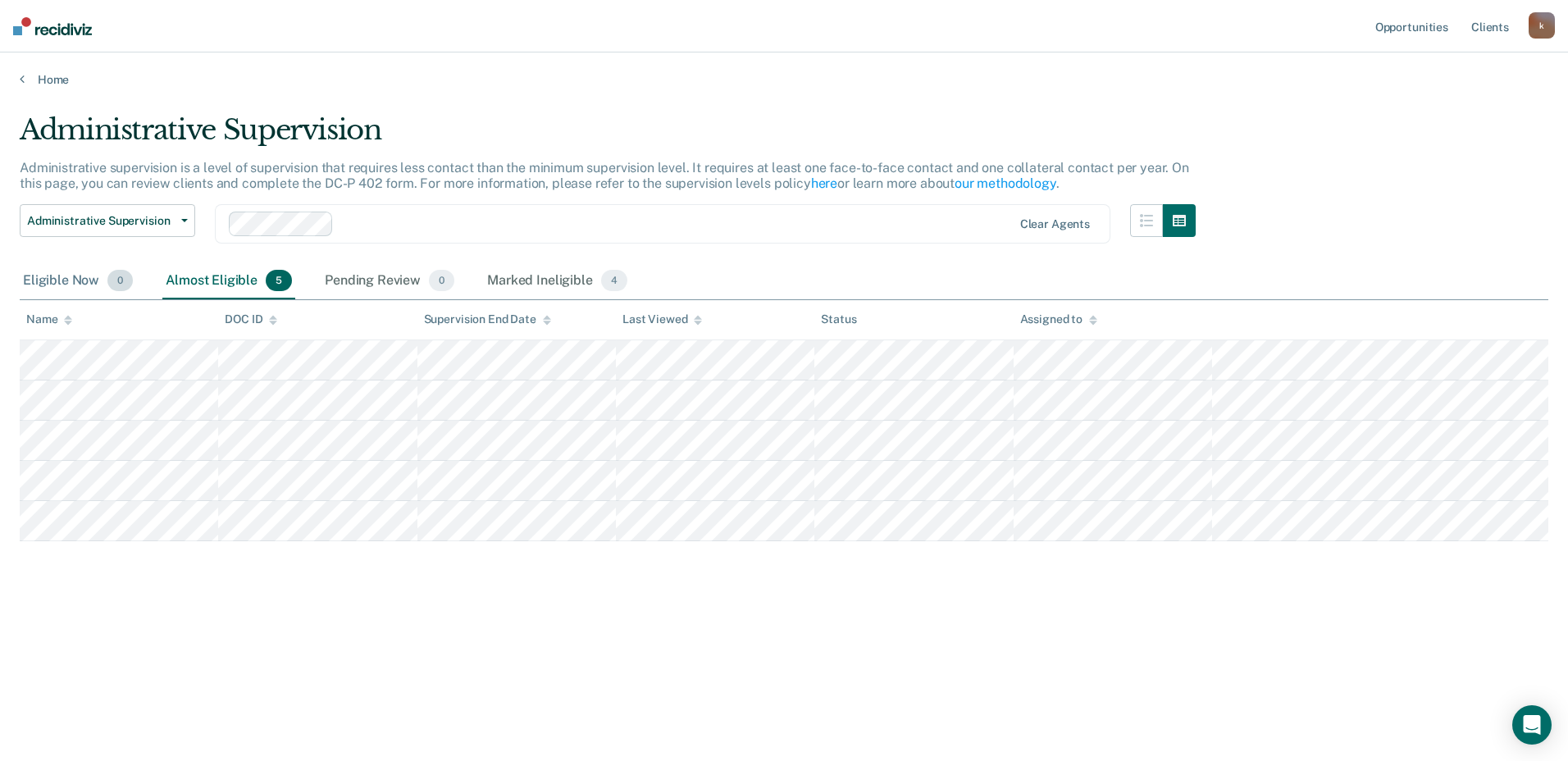
click at [56, 282] on div "Eligible Now 0" at bounding box center [77, 281] width 117 height 36
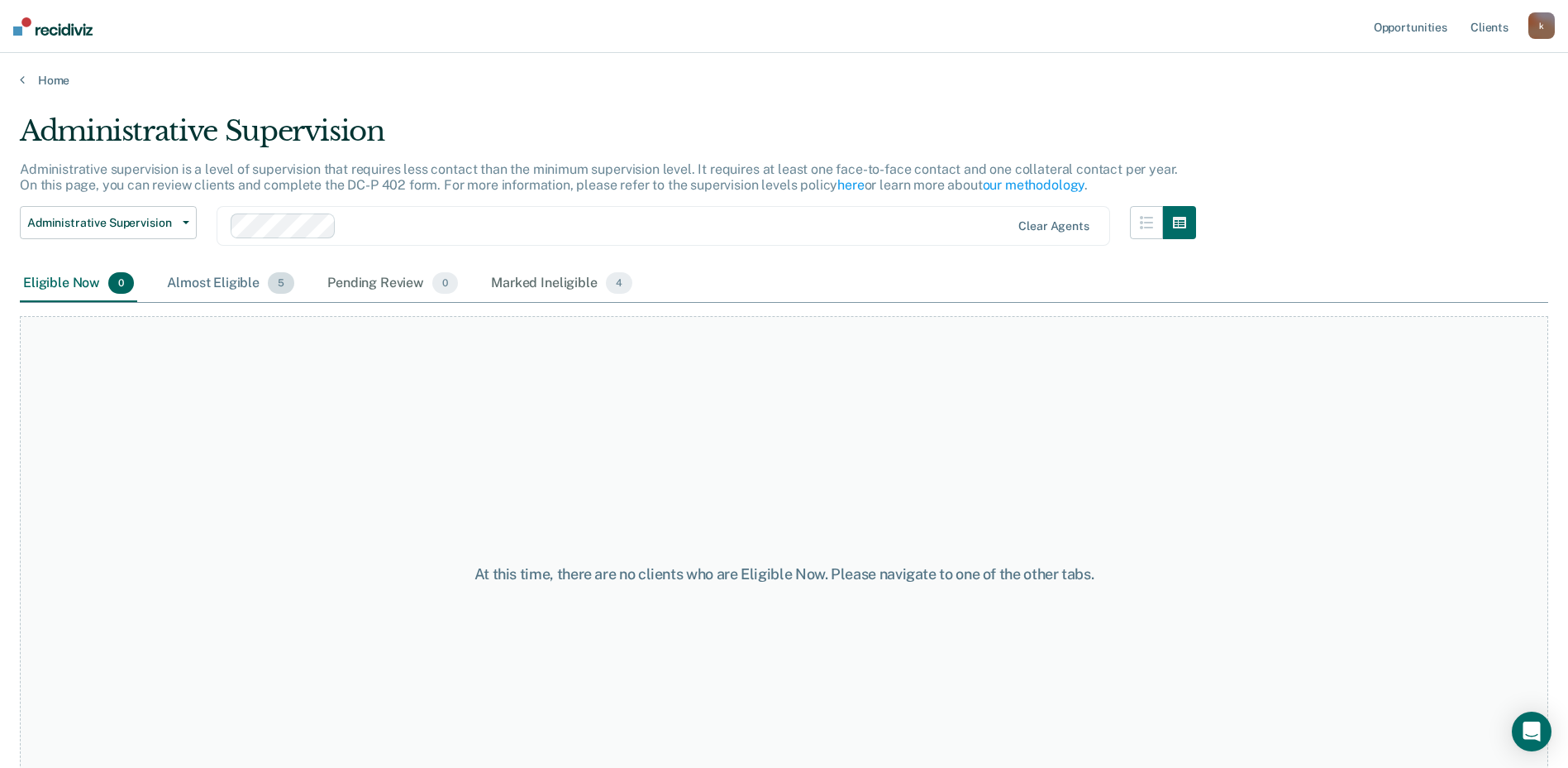
click at [172, 276] on div "Almost Eligible 5" at bounding box center [231, 284] width 134 height 37
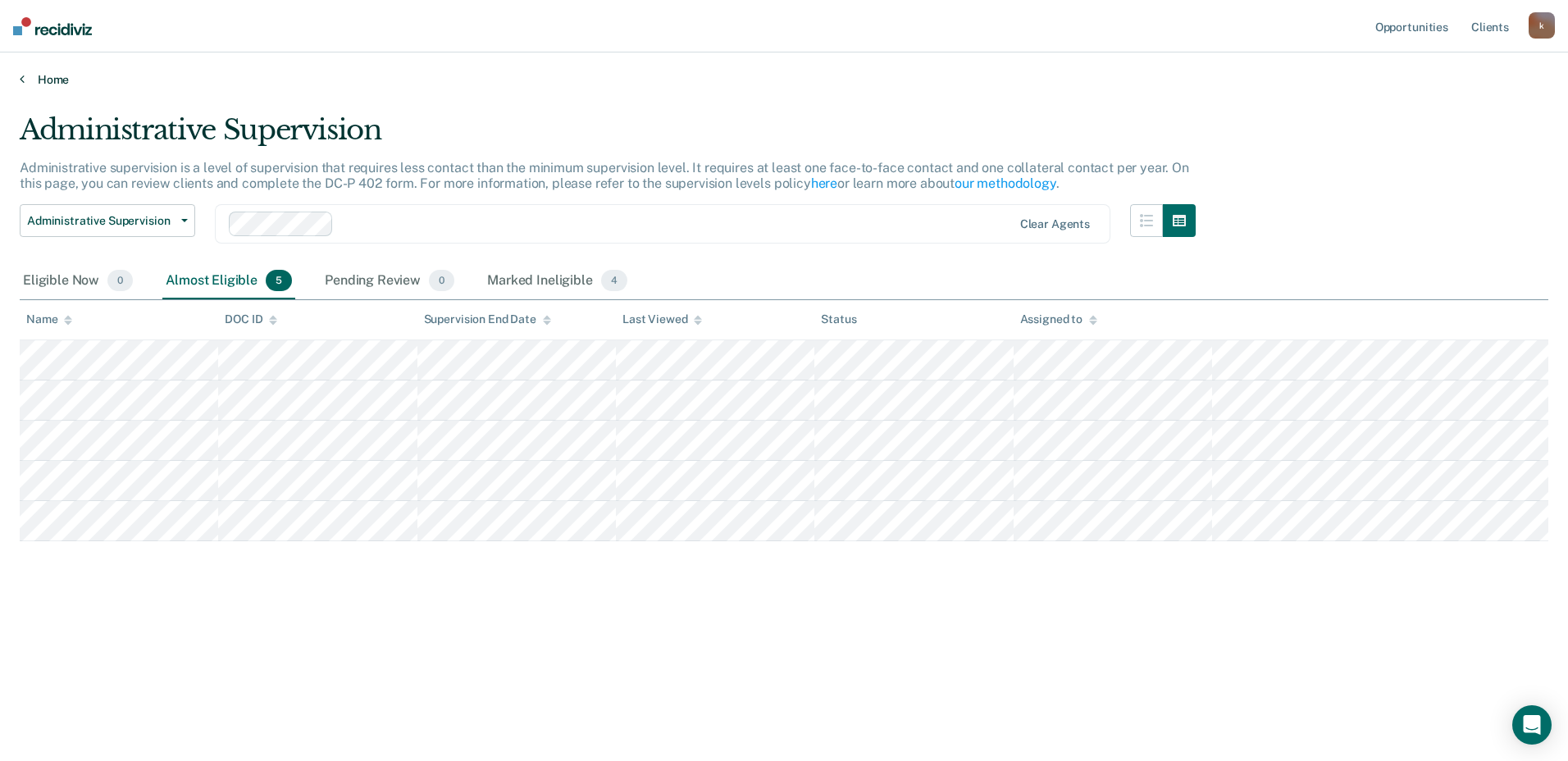
click at [52, 78] on link "Home" at bounding box center [784, 79] width 1529 height 15
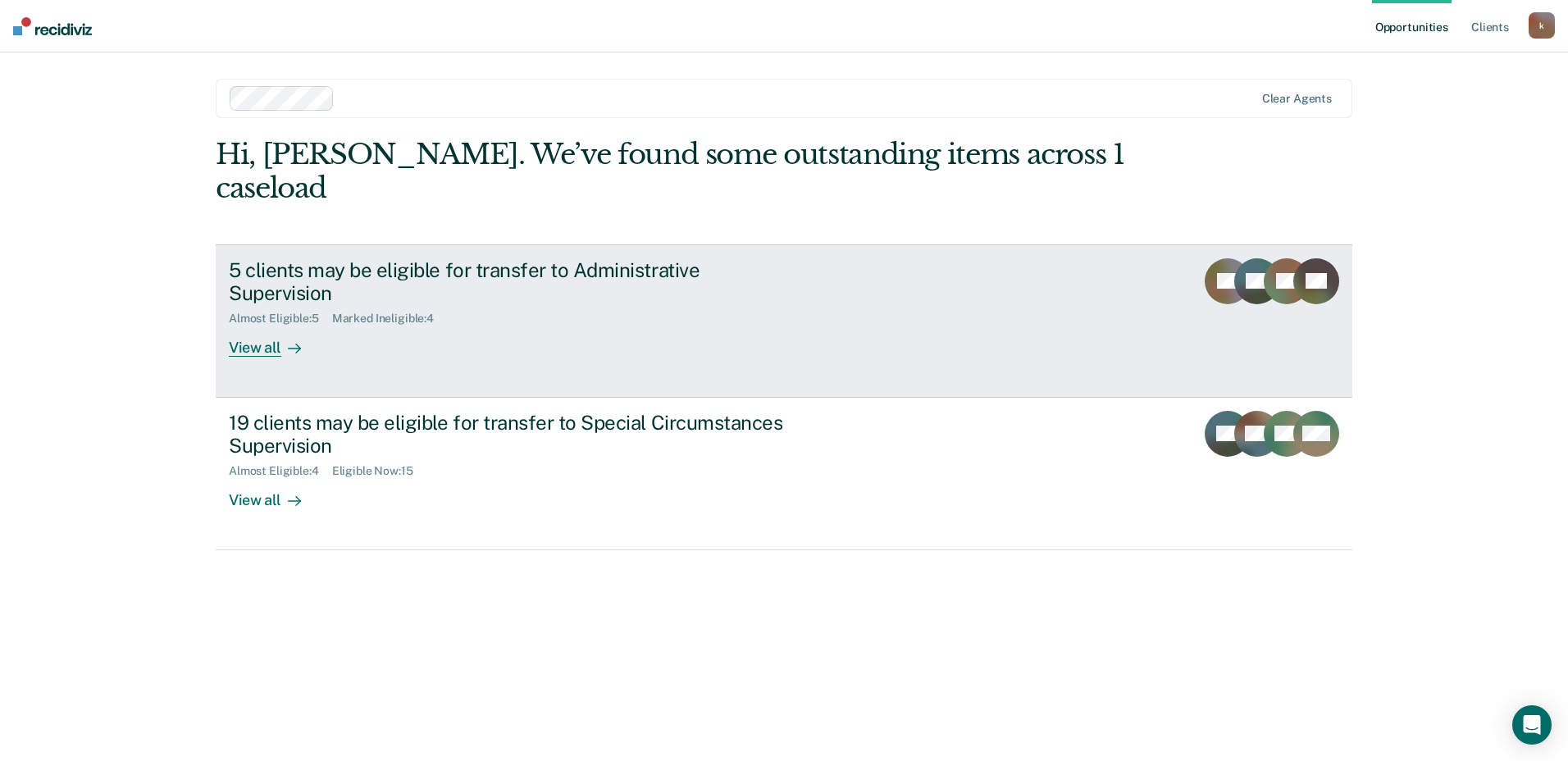
click at [503, 299] on div "5 clients may be eligible for transfer to Administrative Supervision Almost Eli…" at bounding box center [536, 308] width 615 height 99
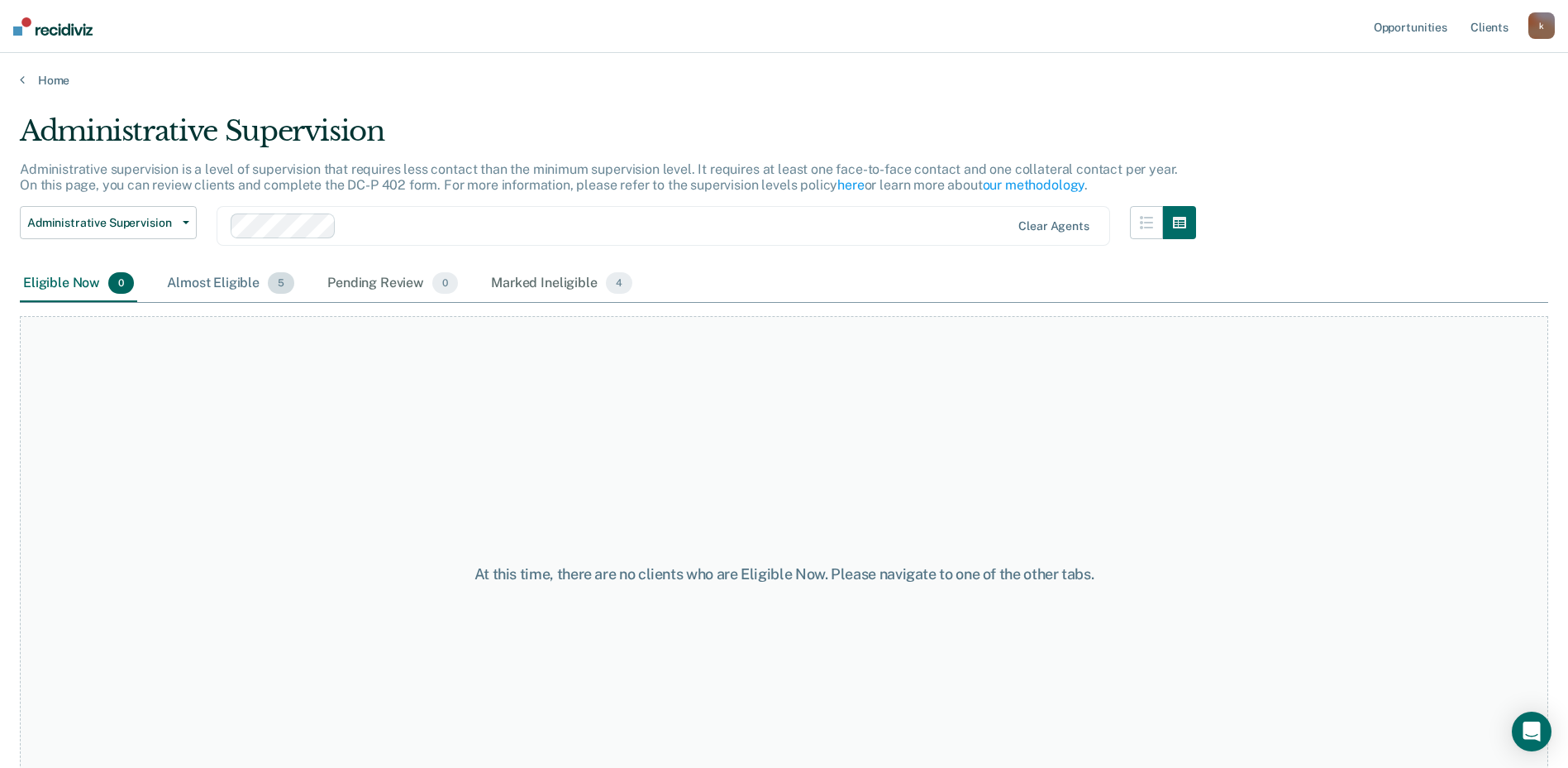
click at [253, 270] on div "Almost Eligible 5" at bounding box center [231, 284] width 134 height 37
